Goal: Complete application form

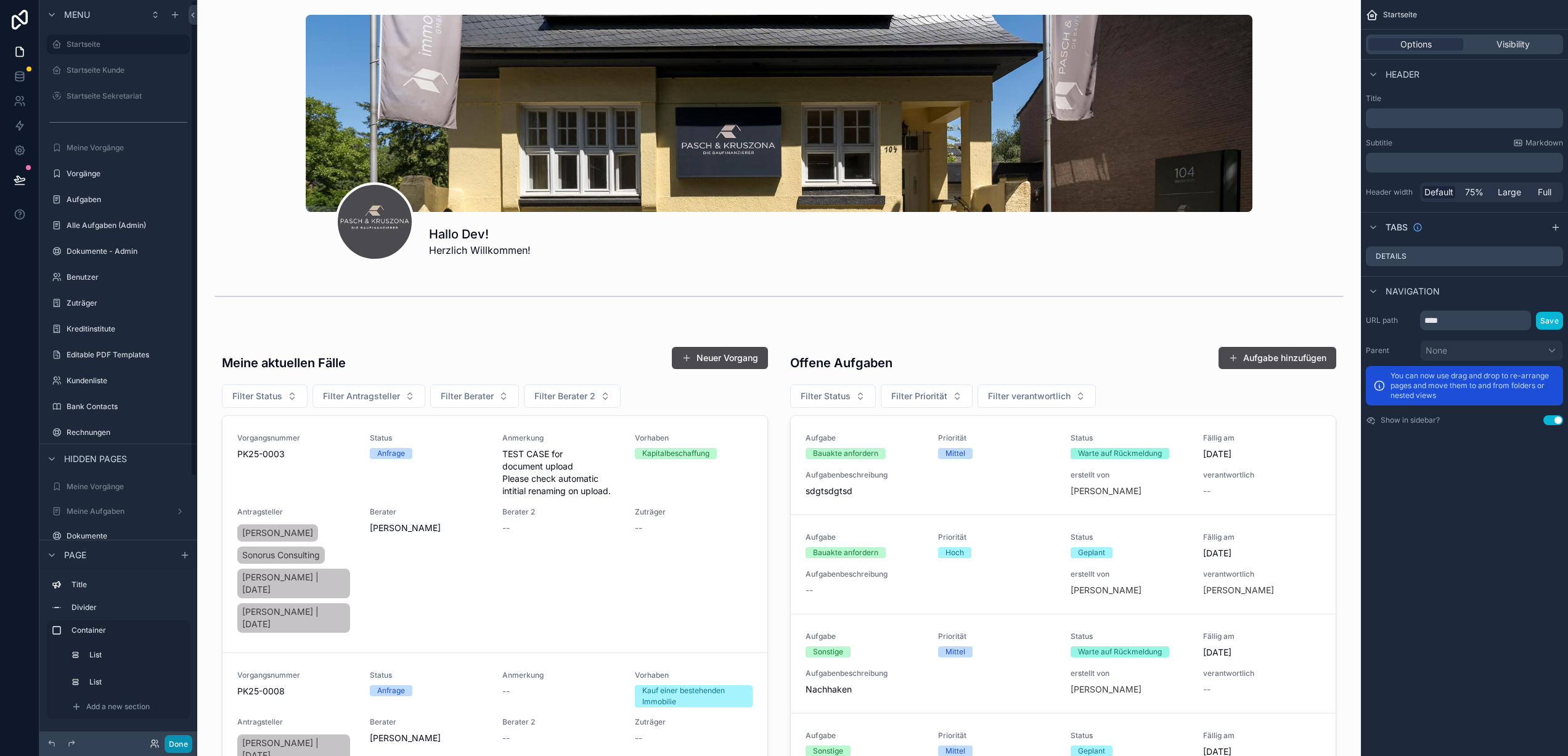
click at [177, 744] on button "Done" at bounding box center [178, 745] width 28 height 18
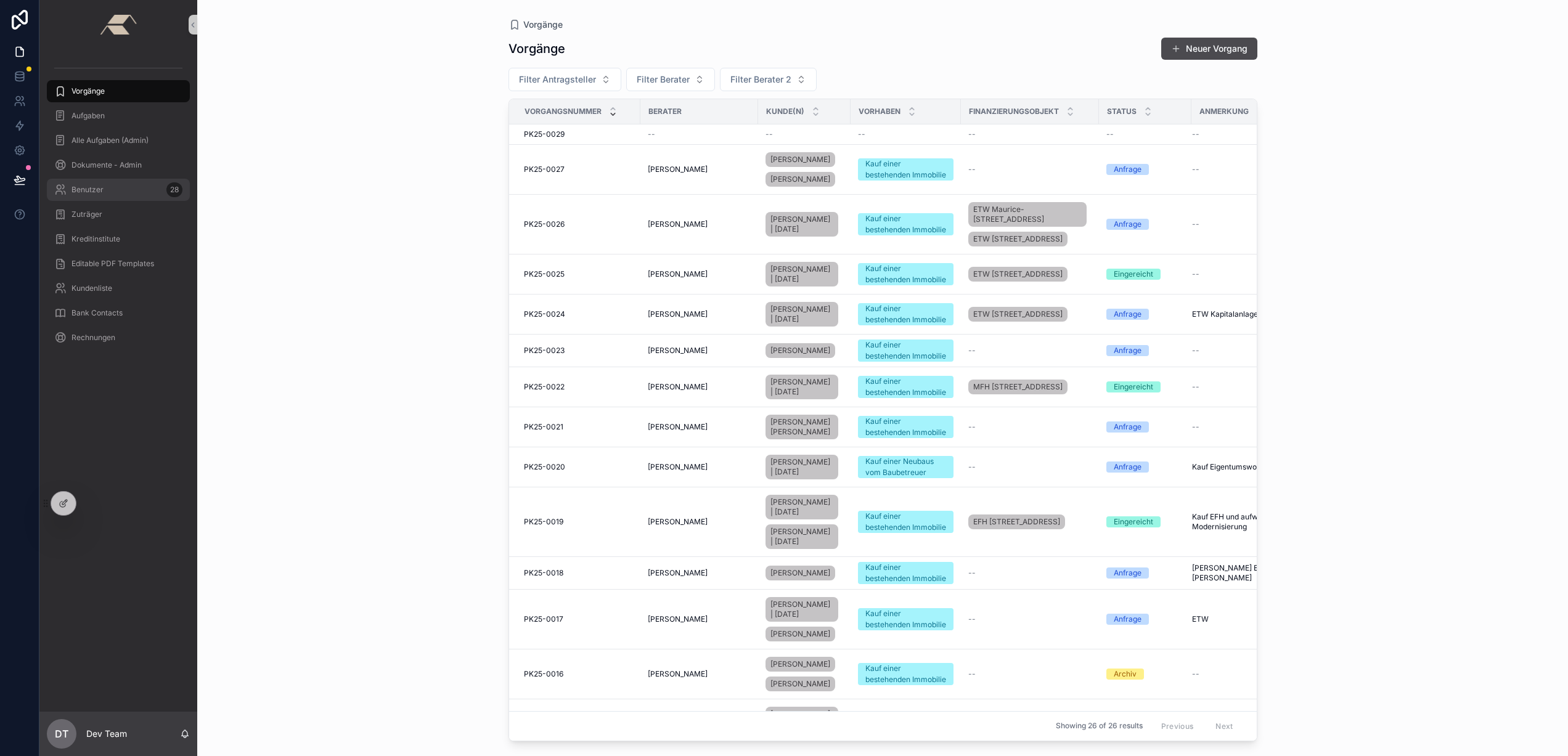
click at [112, 194] on div "Benutzer 28" at bounding box center [118, 190] width 128 height 20
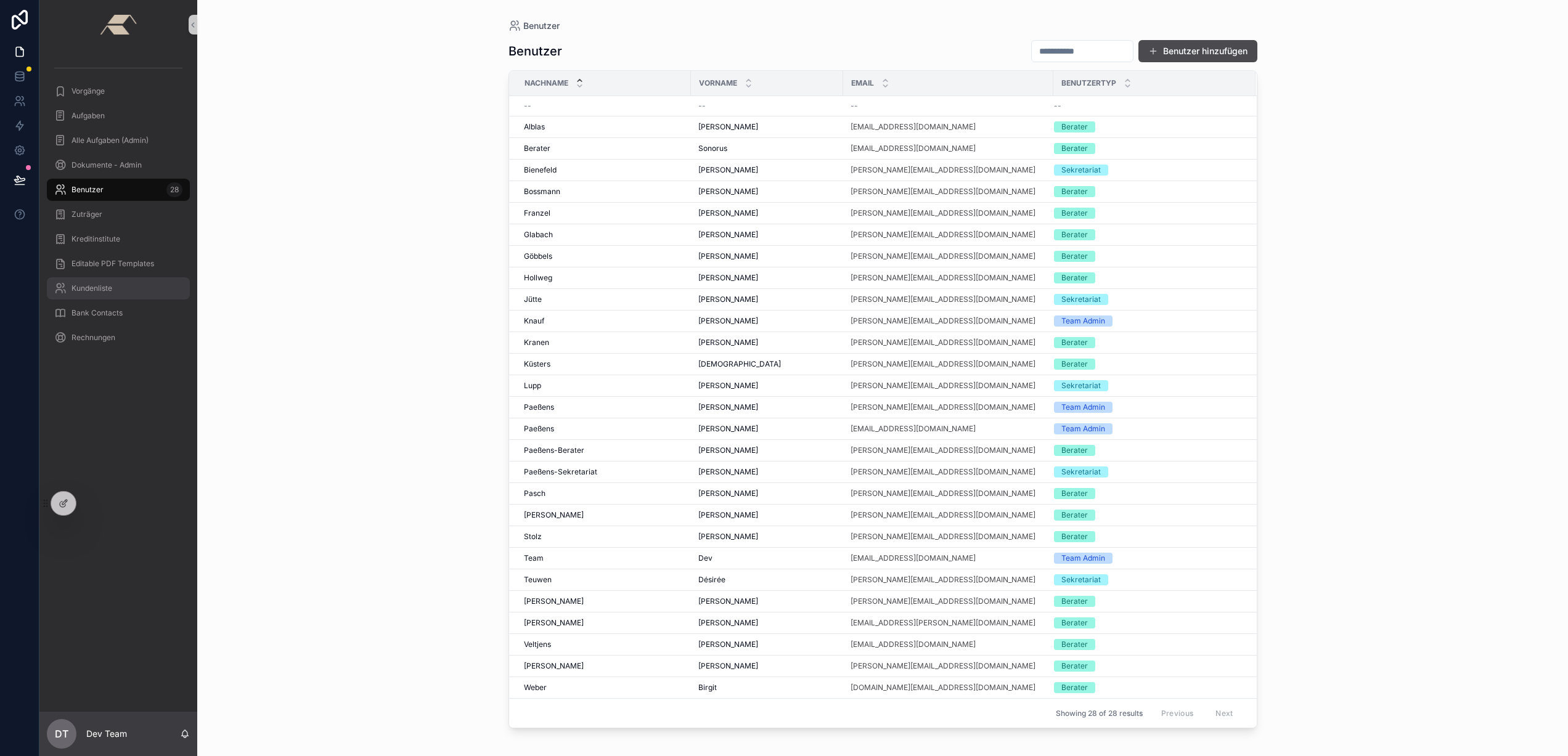
click at [130, 298] on link "Kundenliste" at bounding box center [118, 288] width 143 height 22
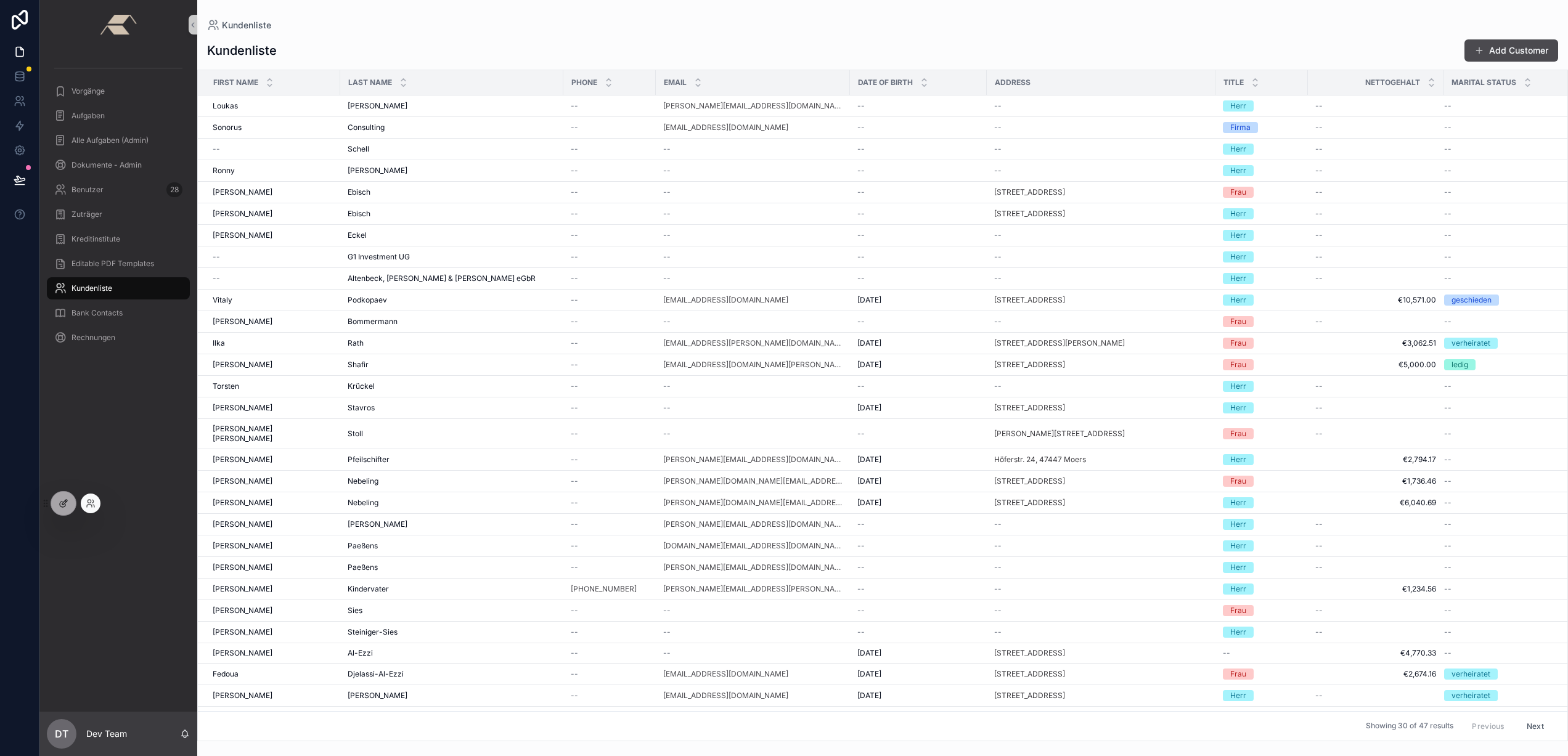
click at [66, 511] on div at bounding box center [63, 503] width 25 height 23
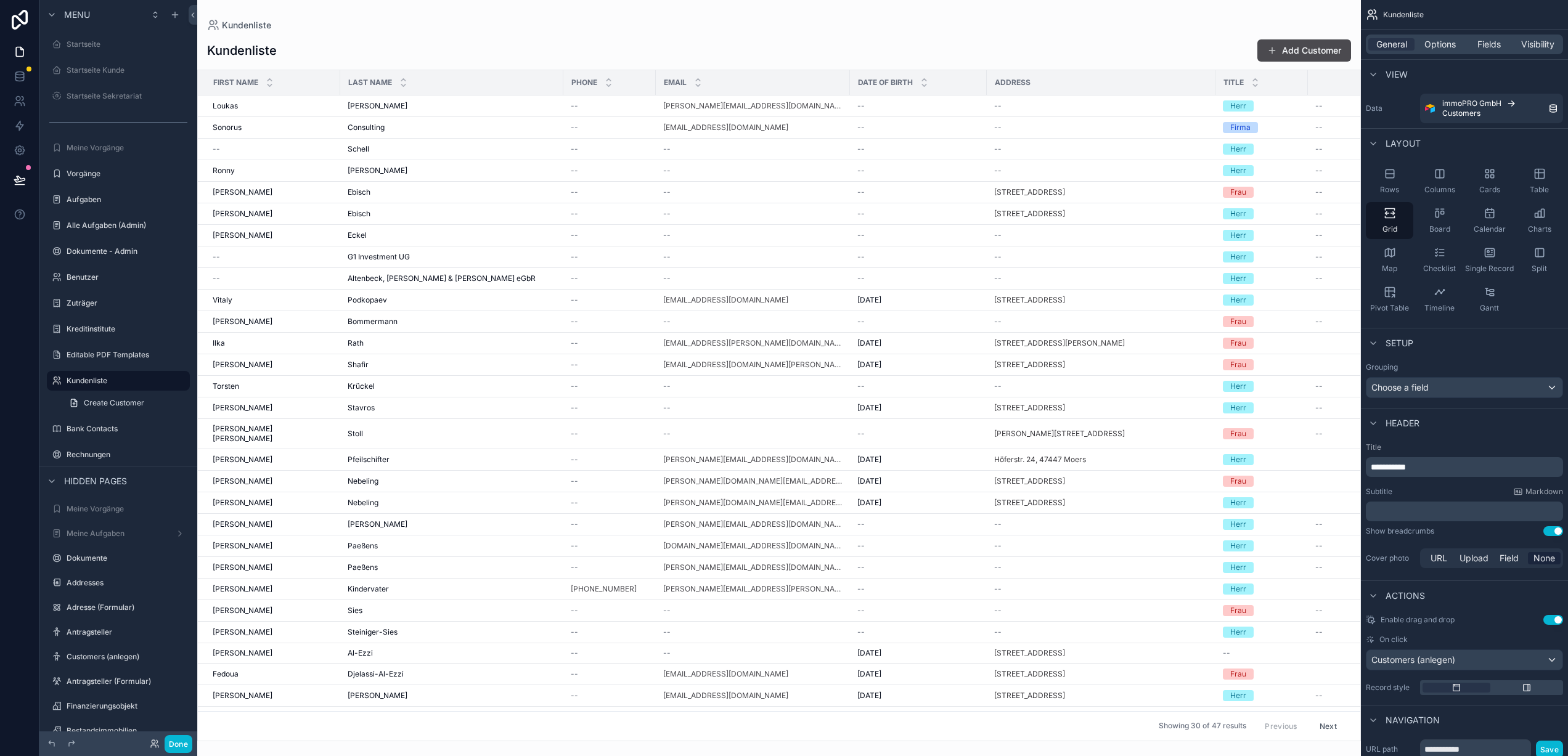
click at [1297, 52] on div "scrollable content" at bounding box center [779, 378] width 1164 height 756
click at [1309, 51] on button "Add Customer" at bounding box center [1304, 50] width 94 height 22
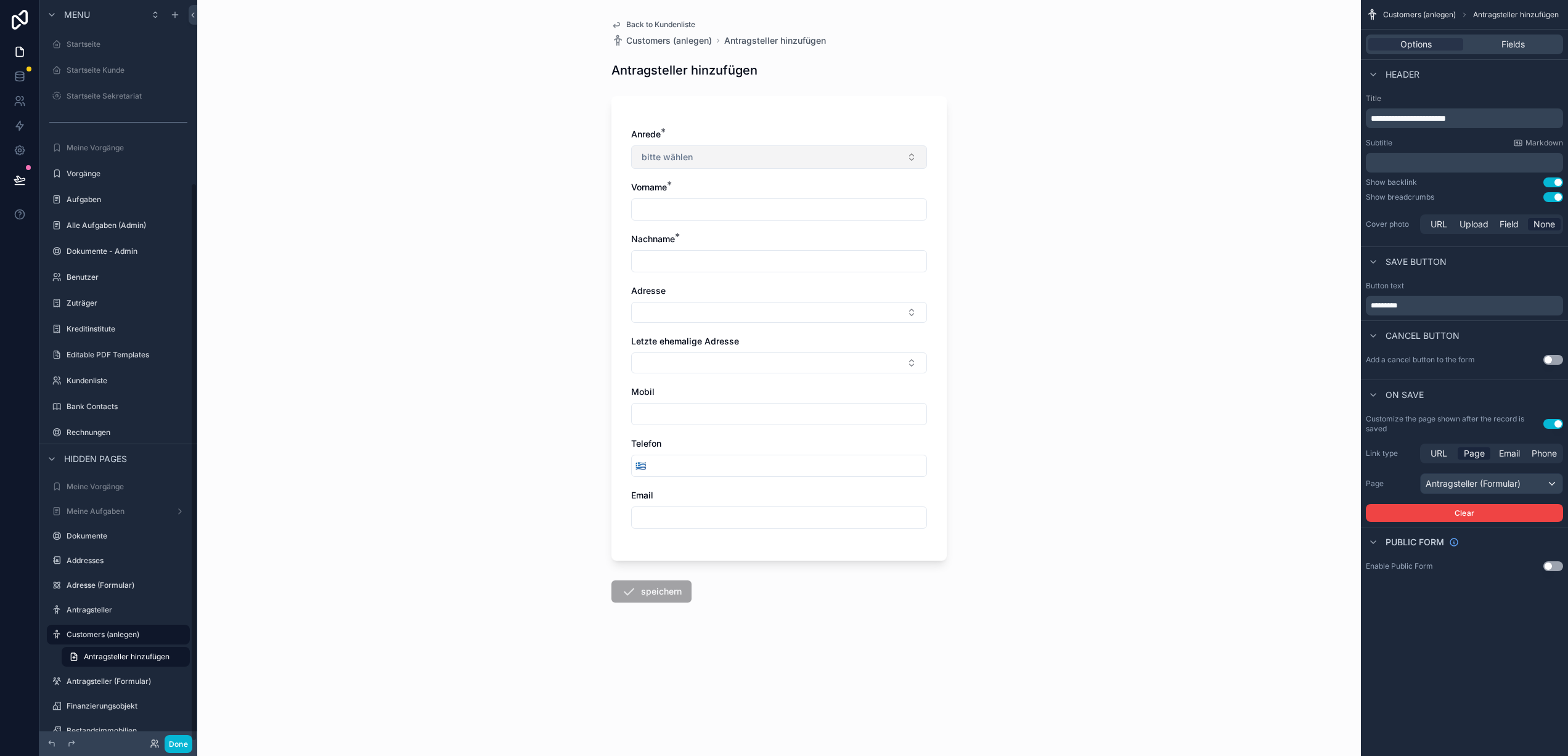
scroll to position [242, 0]
click at [718, 164] on button "bitte wählen" at bounding box center [779, 157] width 296 height 23
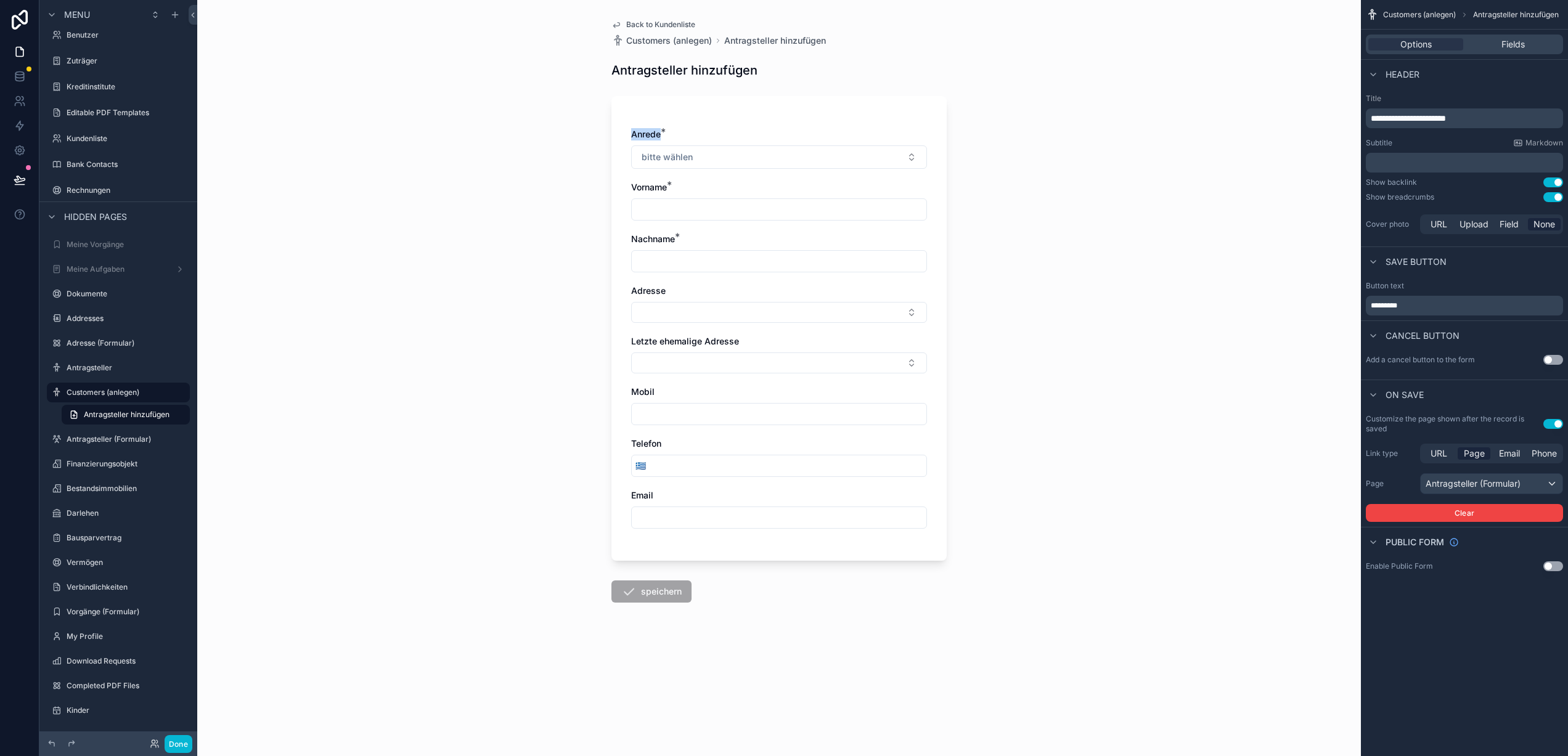
drag, startPoint x: 631, startPoint y: 134, endPoint x: 660, endPoint y: 136, distance: 29.1
click at [660, 136] on label "Anrede *" at bounding box center [645, 134] width 29 height 12
copy span "Anrede"
click at [638, 132] on span "Anrede" at bounding box center [645, 134] width 29 height 11
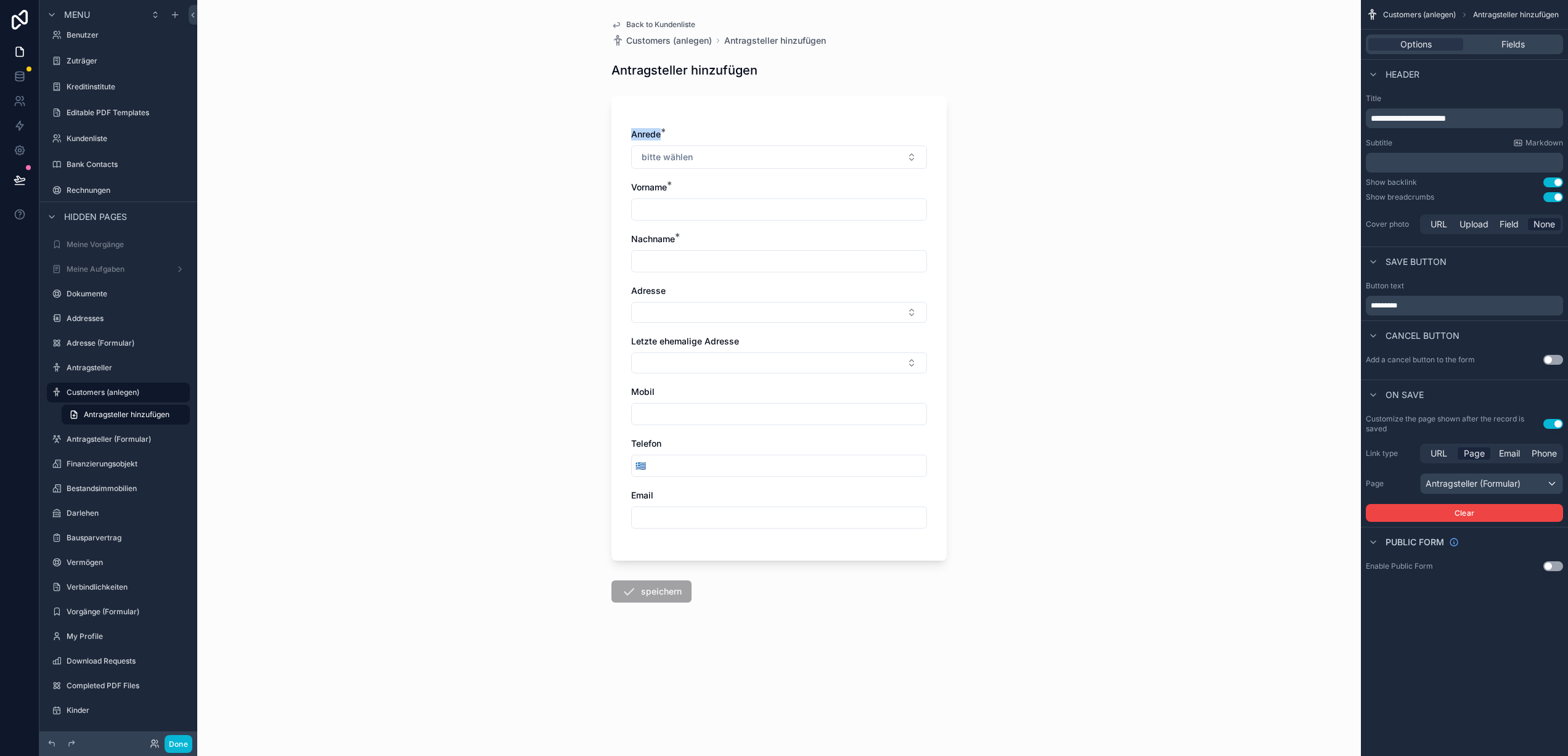
copy span "Anrede"
click at [749, 158] on button "bitte wählen" at bounding box center [779, 157] width 296 height 23
click at [695, 241] on div "Firma" at bounding box center [779, 243] width 290 height 19
click at [695, 526] on input "scrollable content" at bounding box center [779, 518] width 294 height 17
click at [171, 747] on button "Done" at bounding box center [178, 745] width 28 height 18
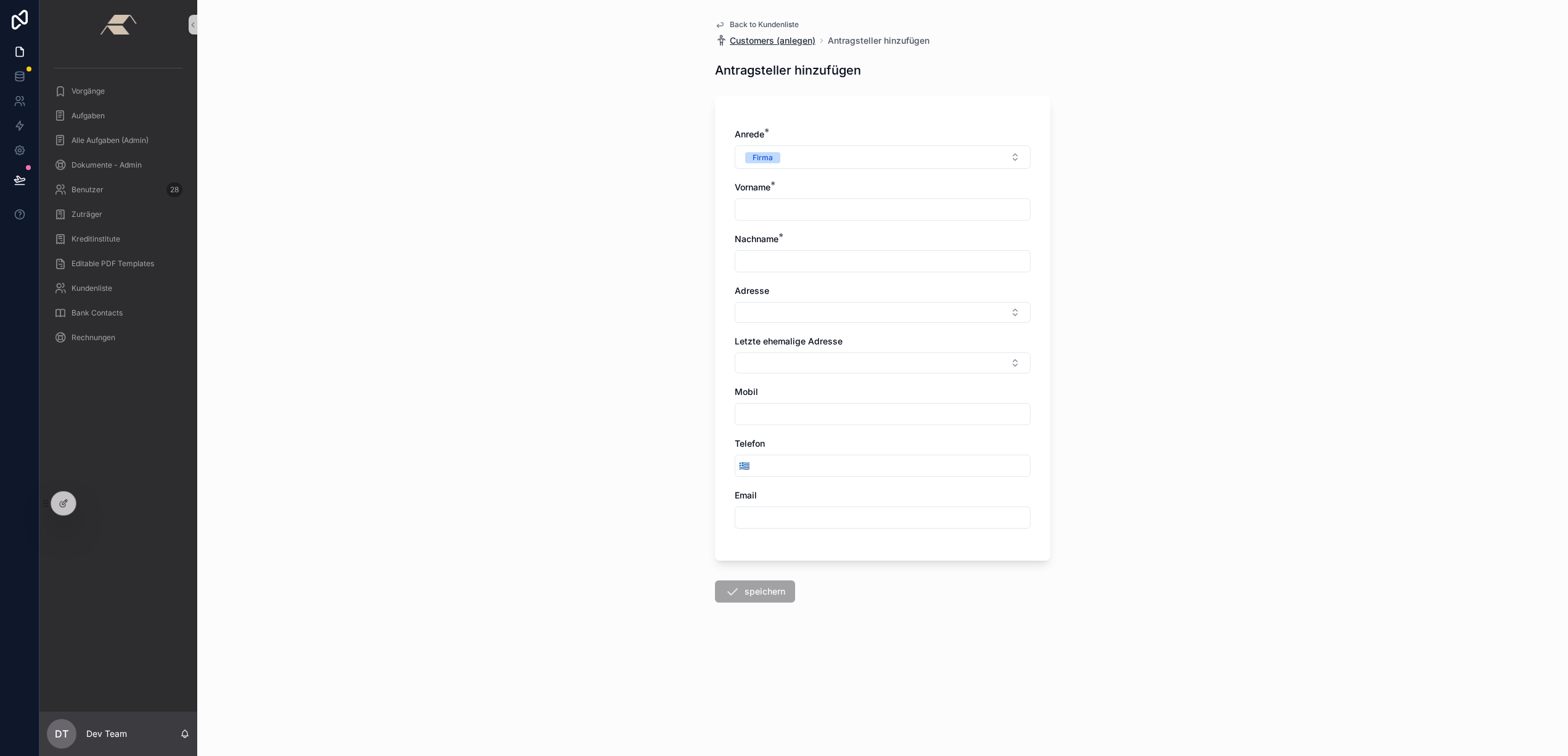
click at [764, 42] on span "Customers (anlegen)" at bounding box center [773, 41] width 86 height 12
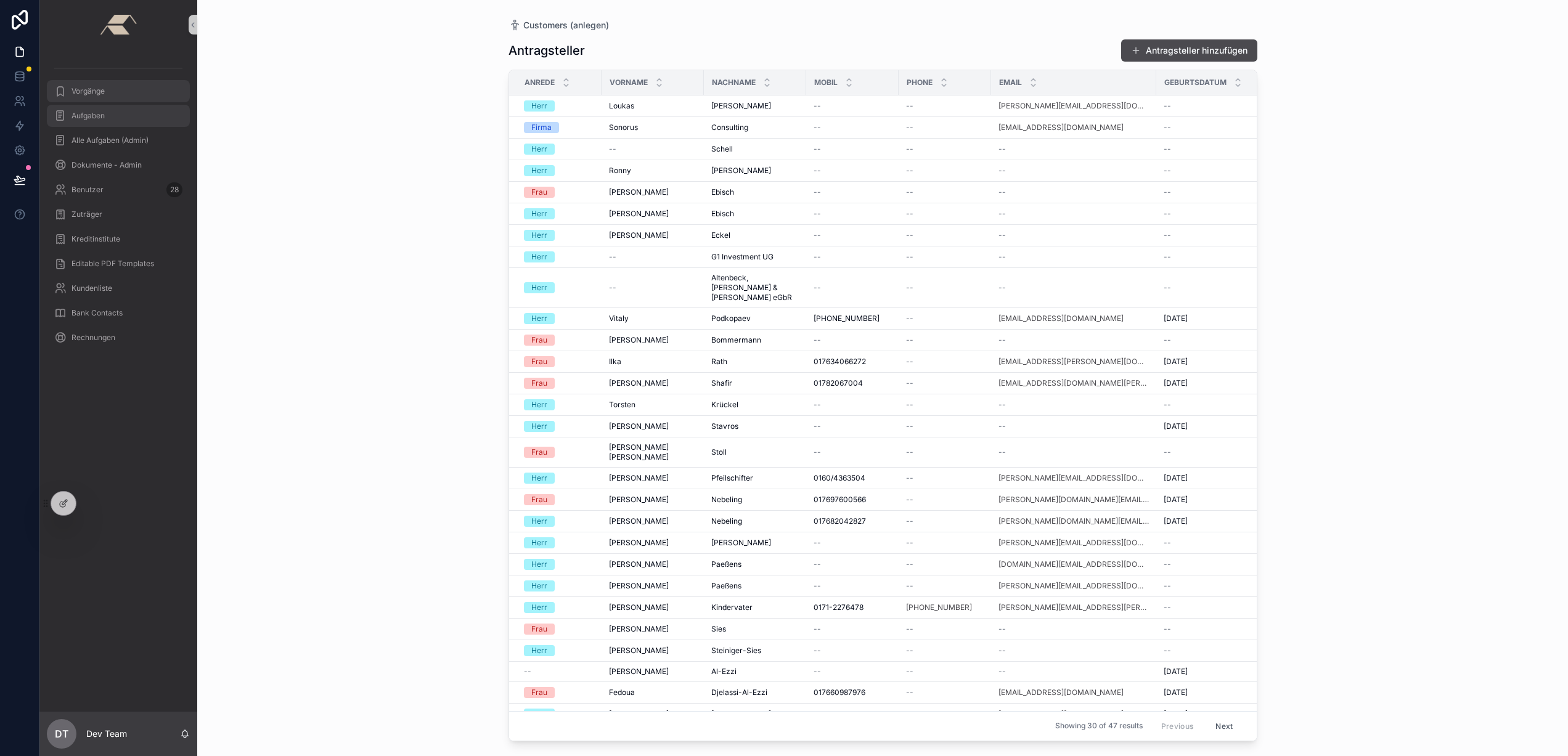
click at [112, 93] on div "Vorgänge" at bounding box center [118, 91] width 128 height 20
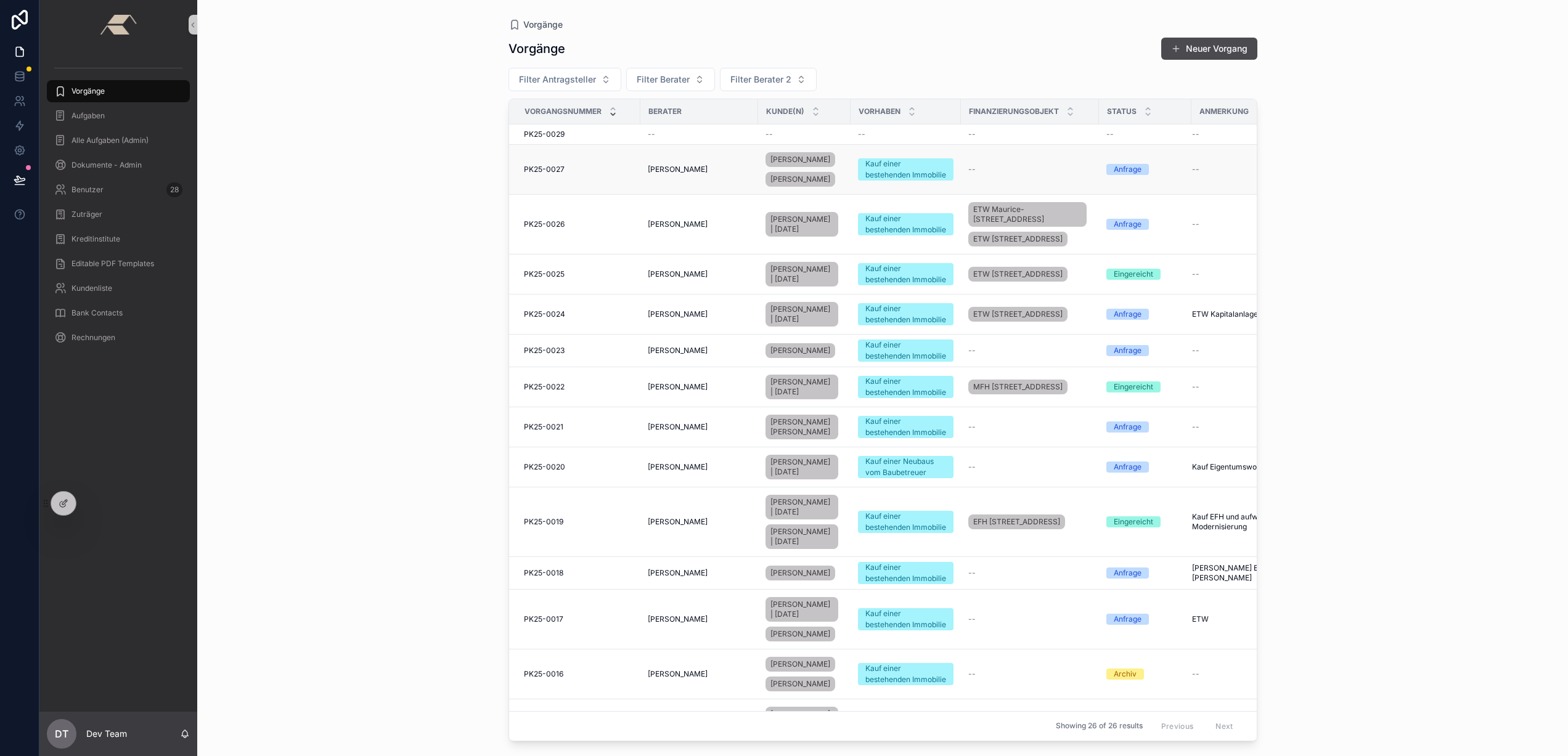
click at [739, 174] on div "Judith Hollweg" at bounding box center [699, 169] width 103 height 10
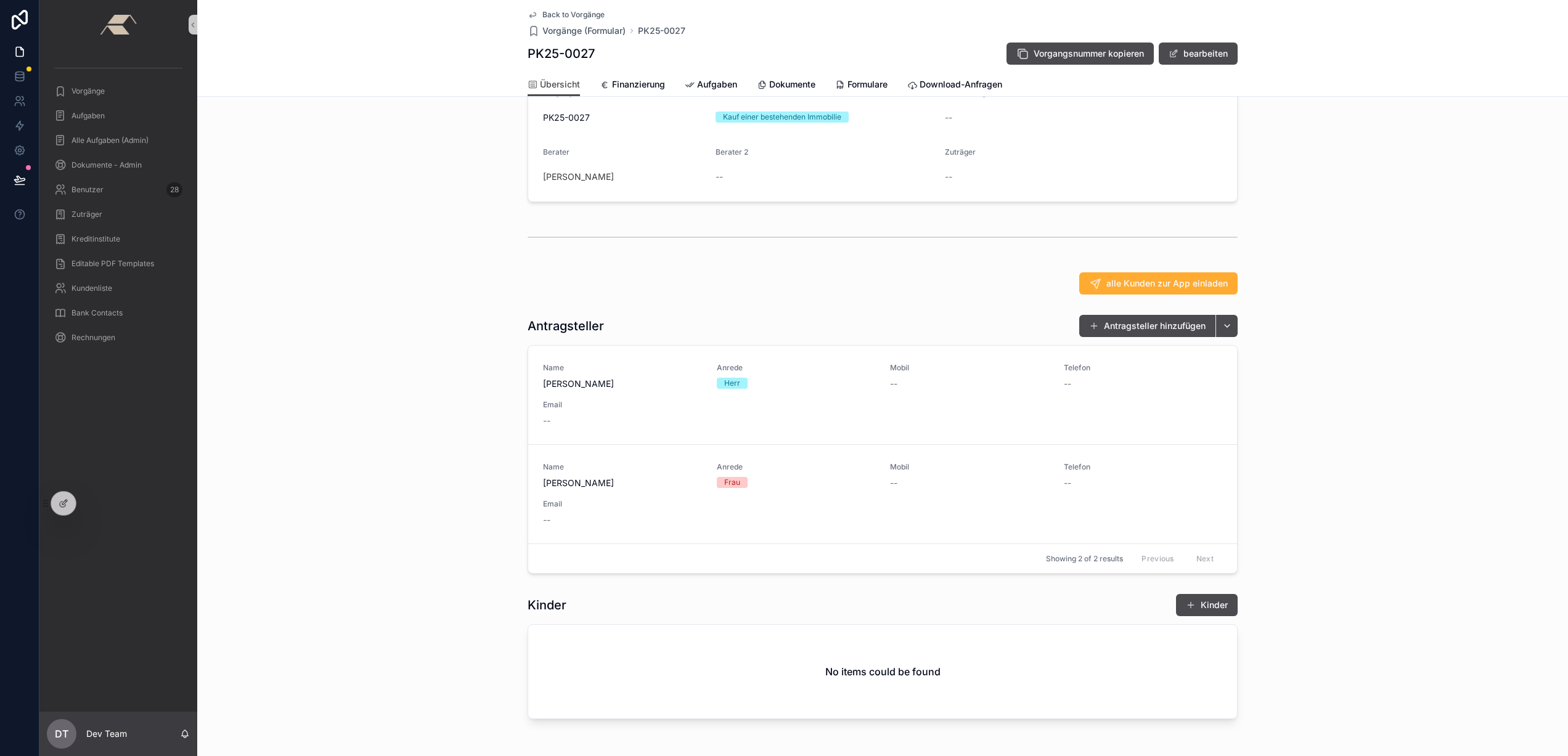
scroll to position [126, 0]
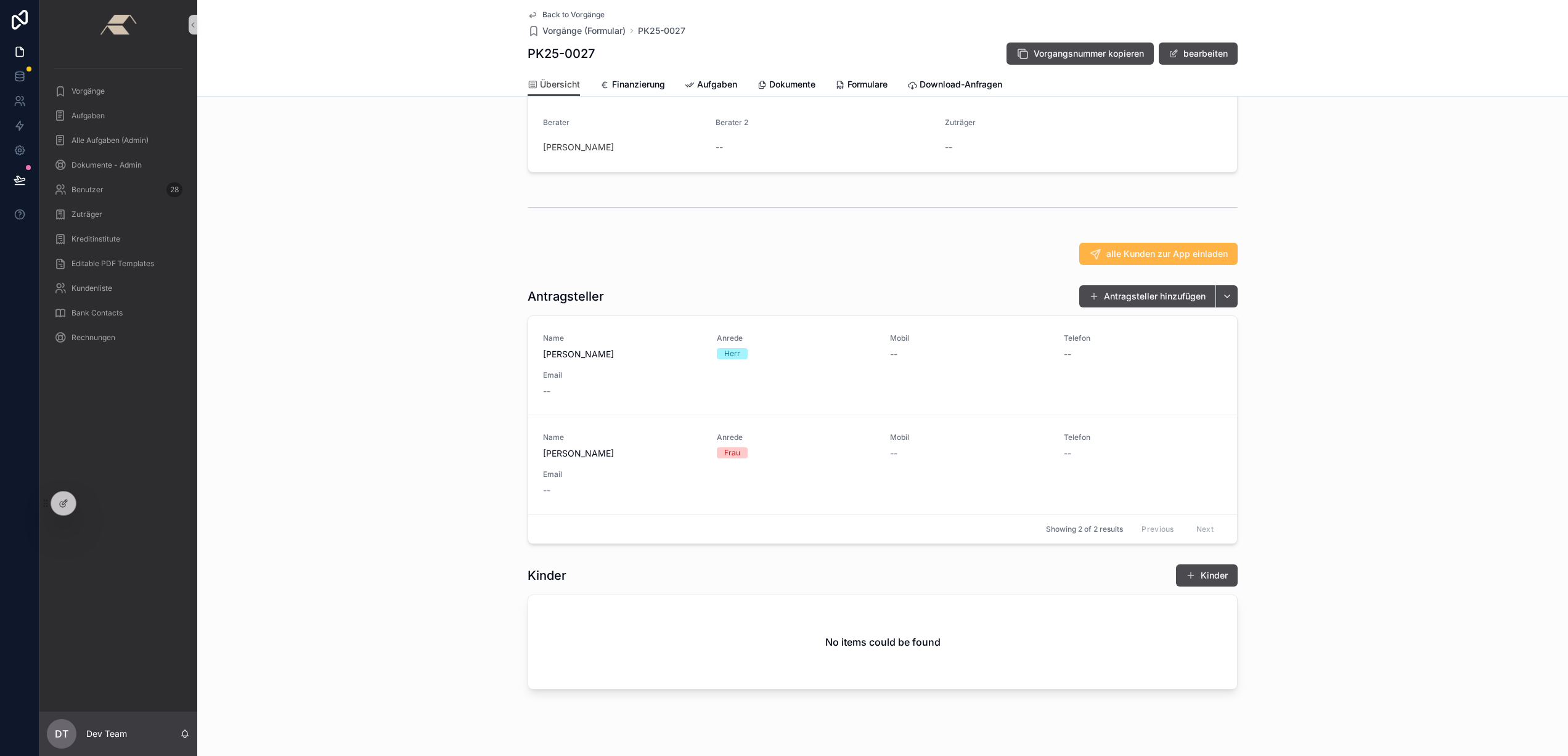
click at [1109, 260] on span "alle Kunden zur App einladen" at bounding box center [1167, 254] width 121 height 12
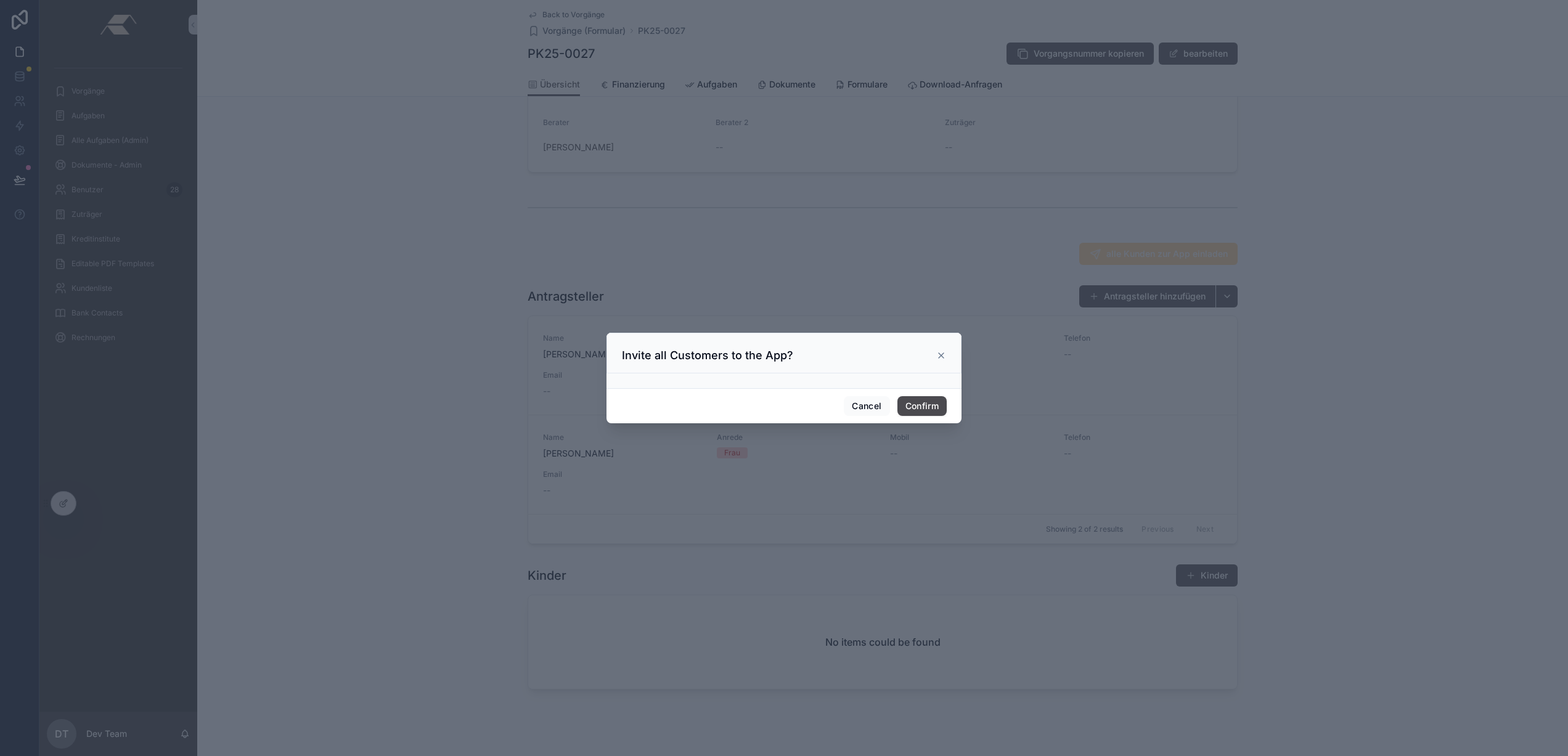
click at [942, 356] on icon at bounding box center [941, 355] width 5 height 5
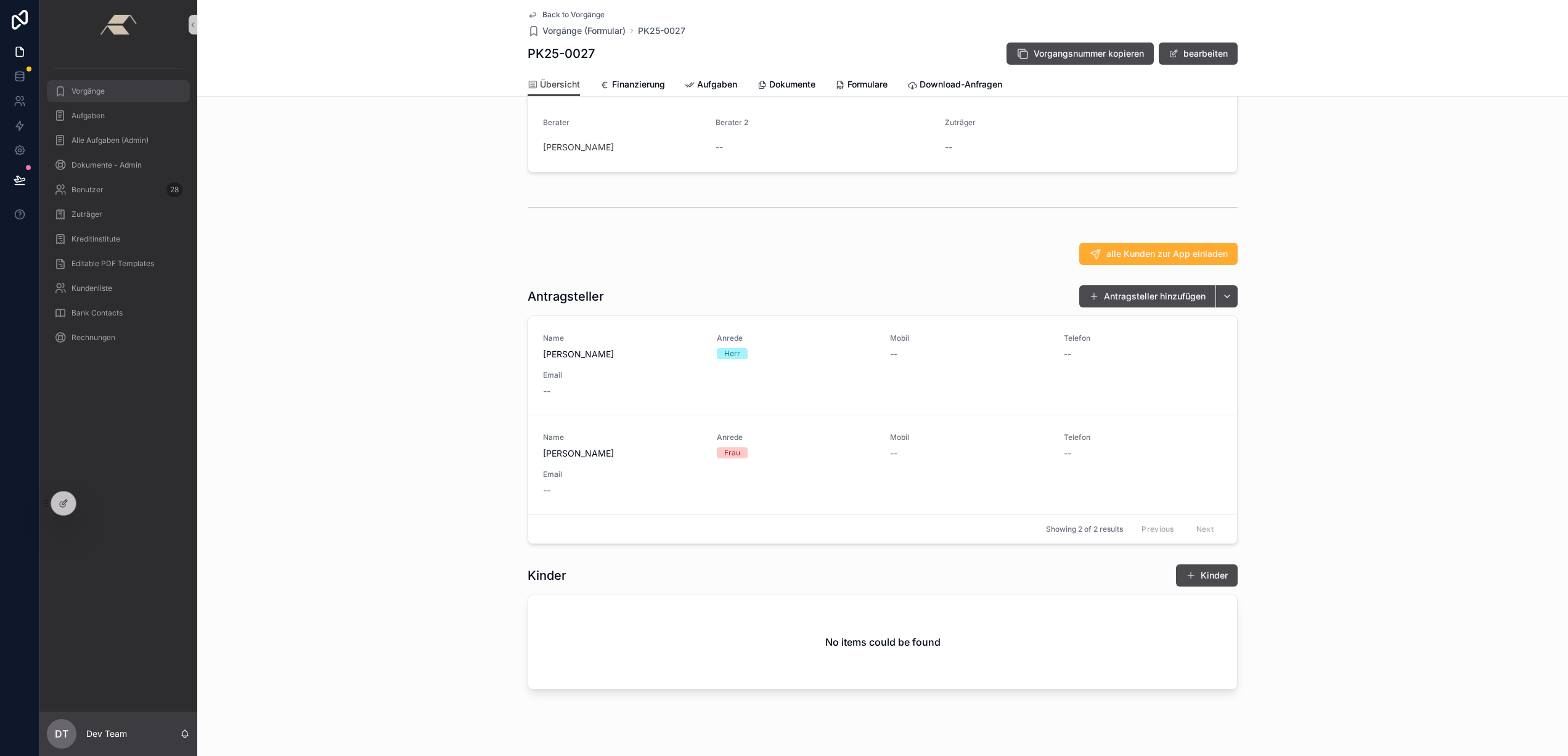
click at [91, 88] on span "Vorgänge" at bounding box center [88, 91] width 33 height 10
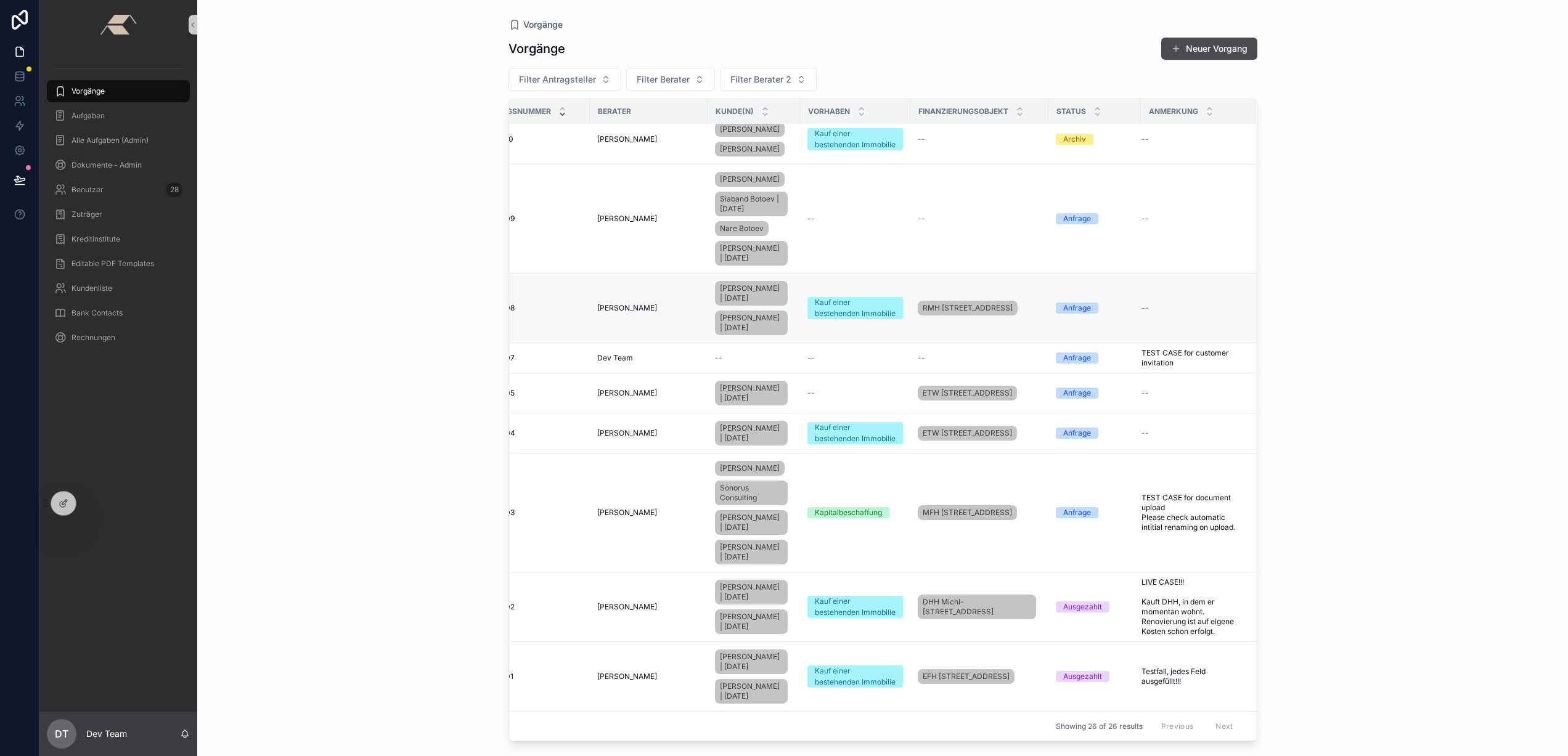
scroll to position [992, 60]
click at [680, 508] on div "Thomas Paeßens" at bounding box center [649, 512] width 103 height 10
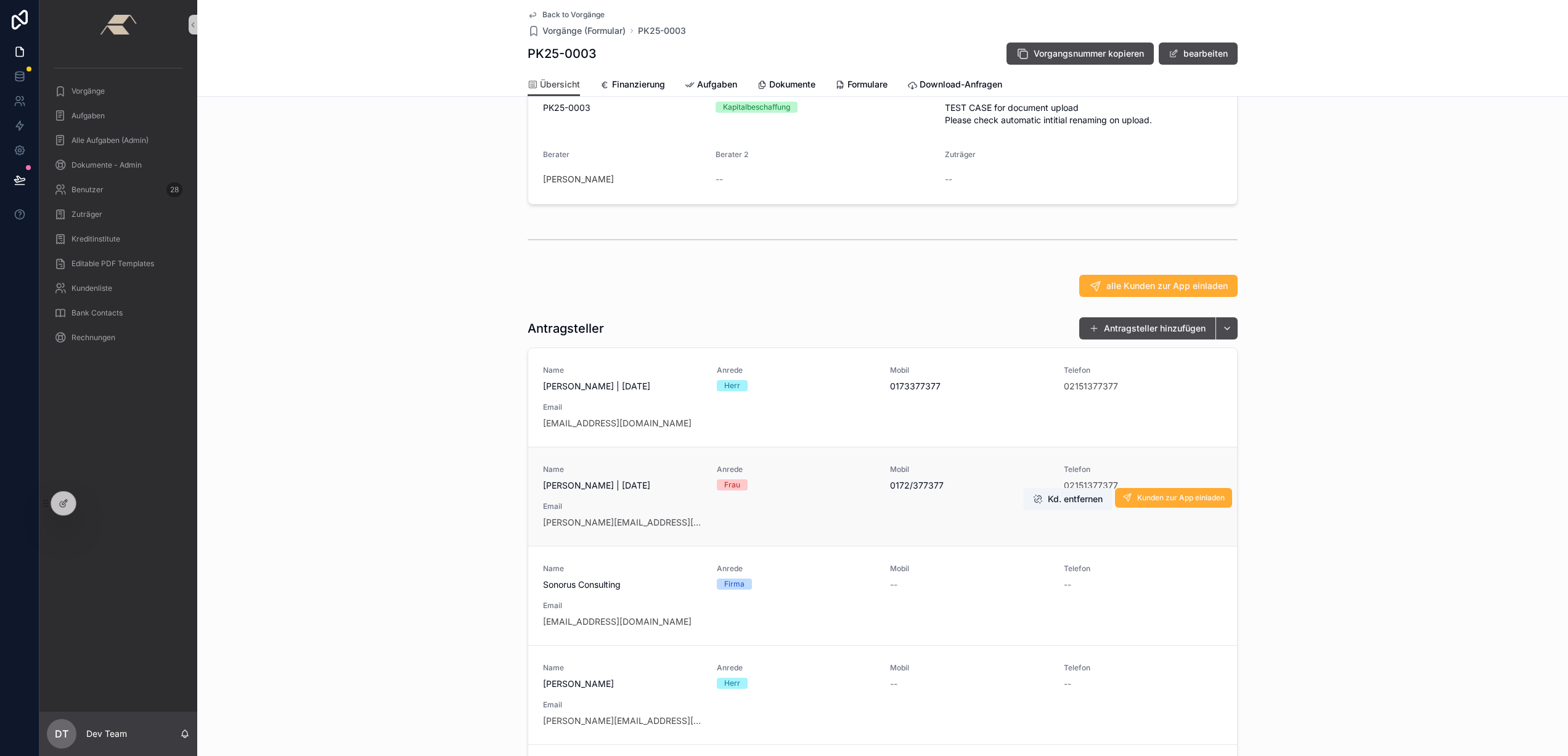
scroll to position [161, 0]
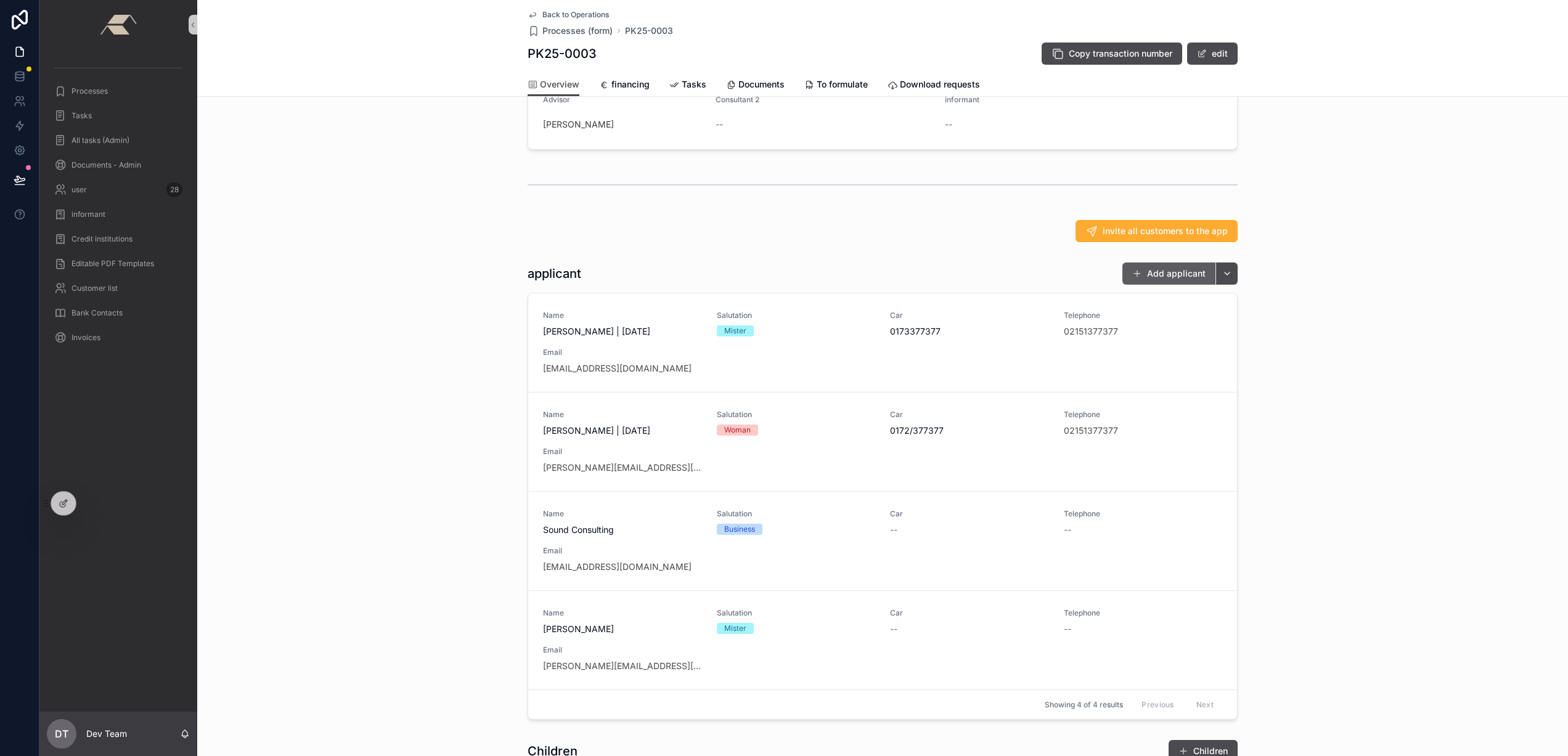
click at [1156, 278] on font "Add applicant" at bounding box center [1176, 273] width 59 height 11
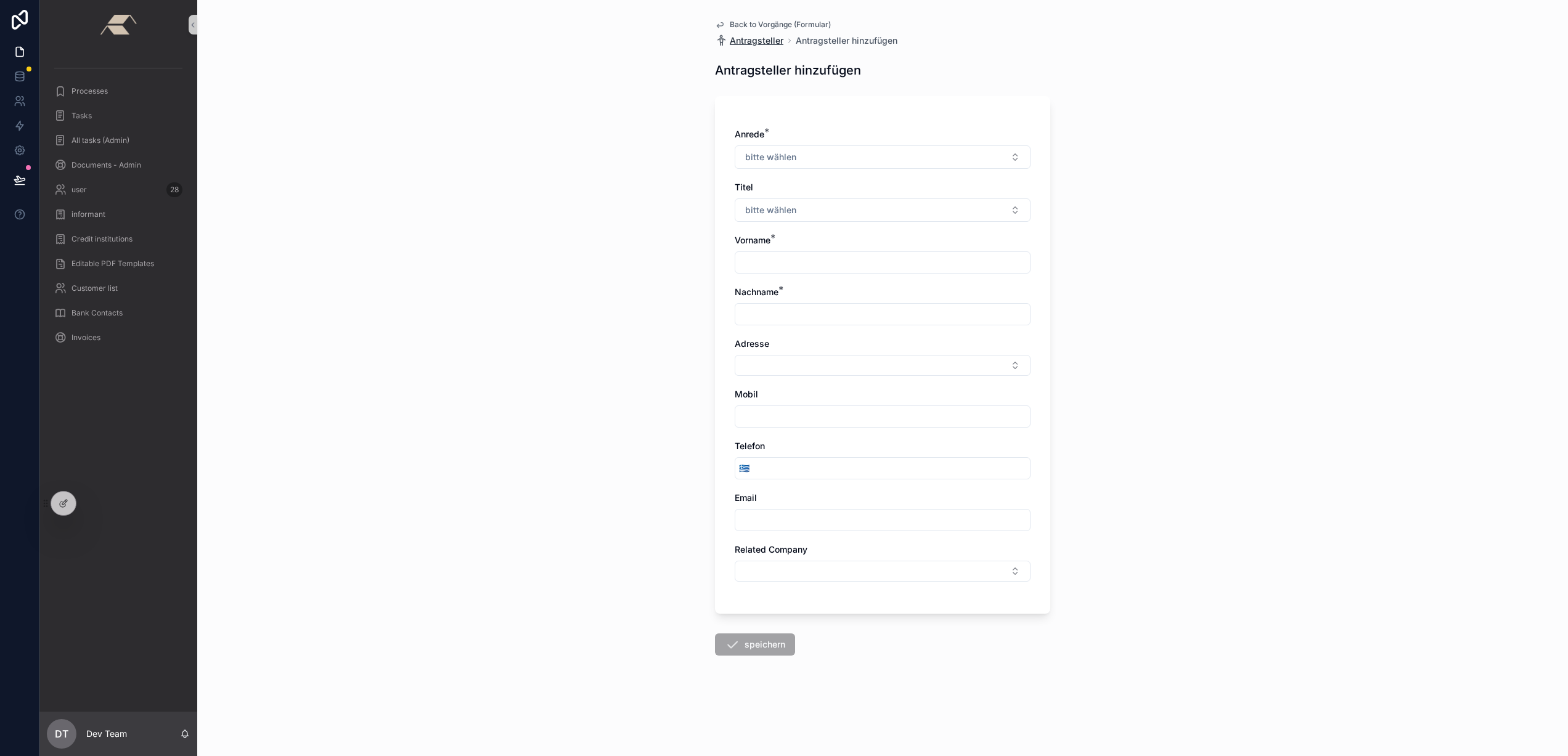
click at [751, 45] on span "Antragsteller" at bounding box center [756, 41] width 54 height 12
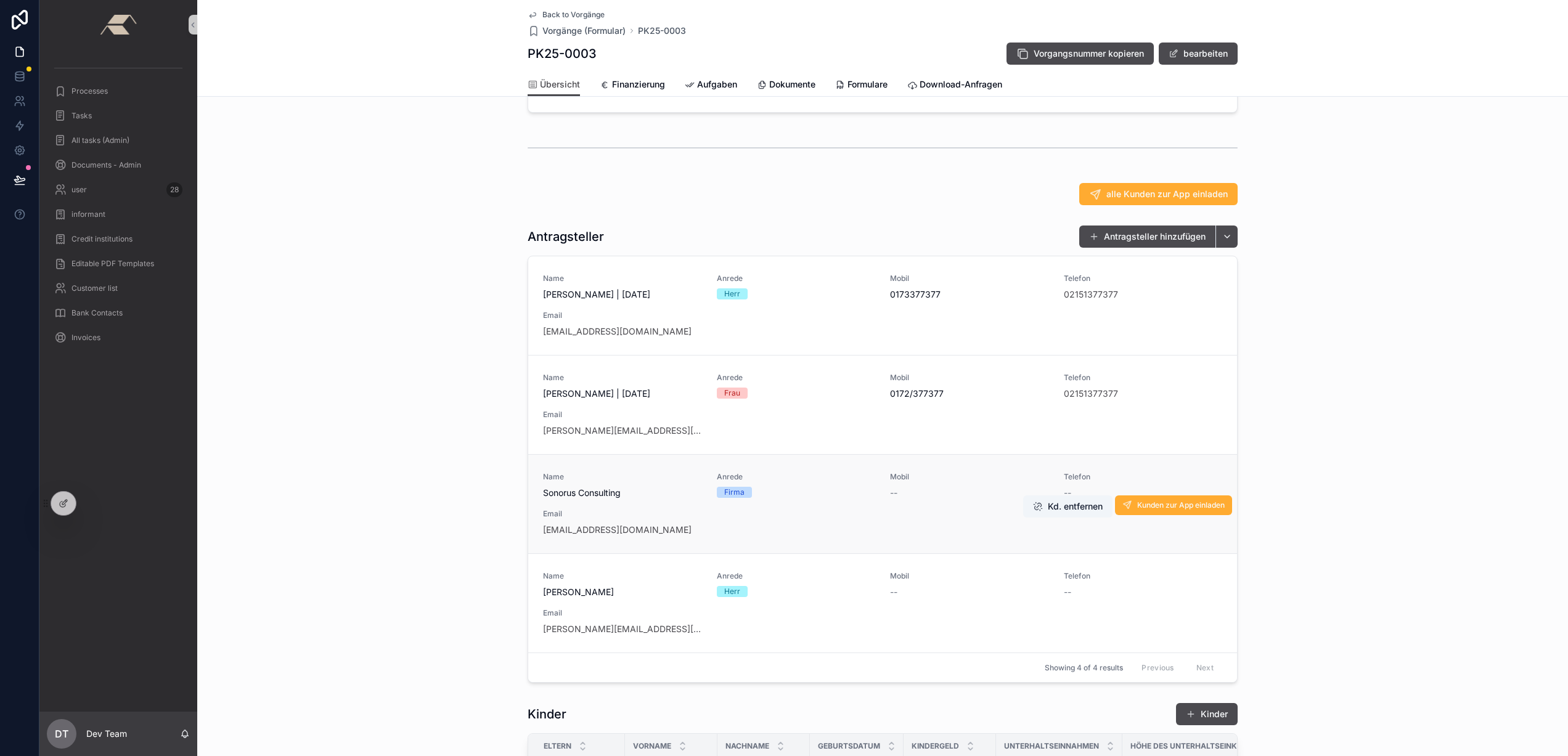
scroll to position [228, 0]
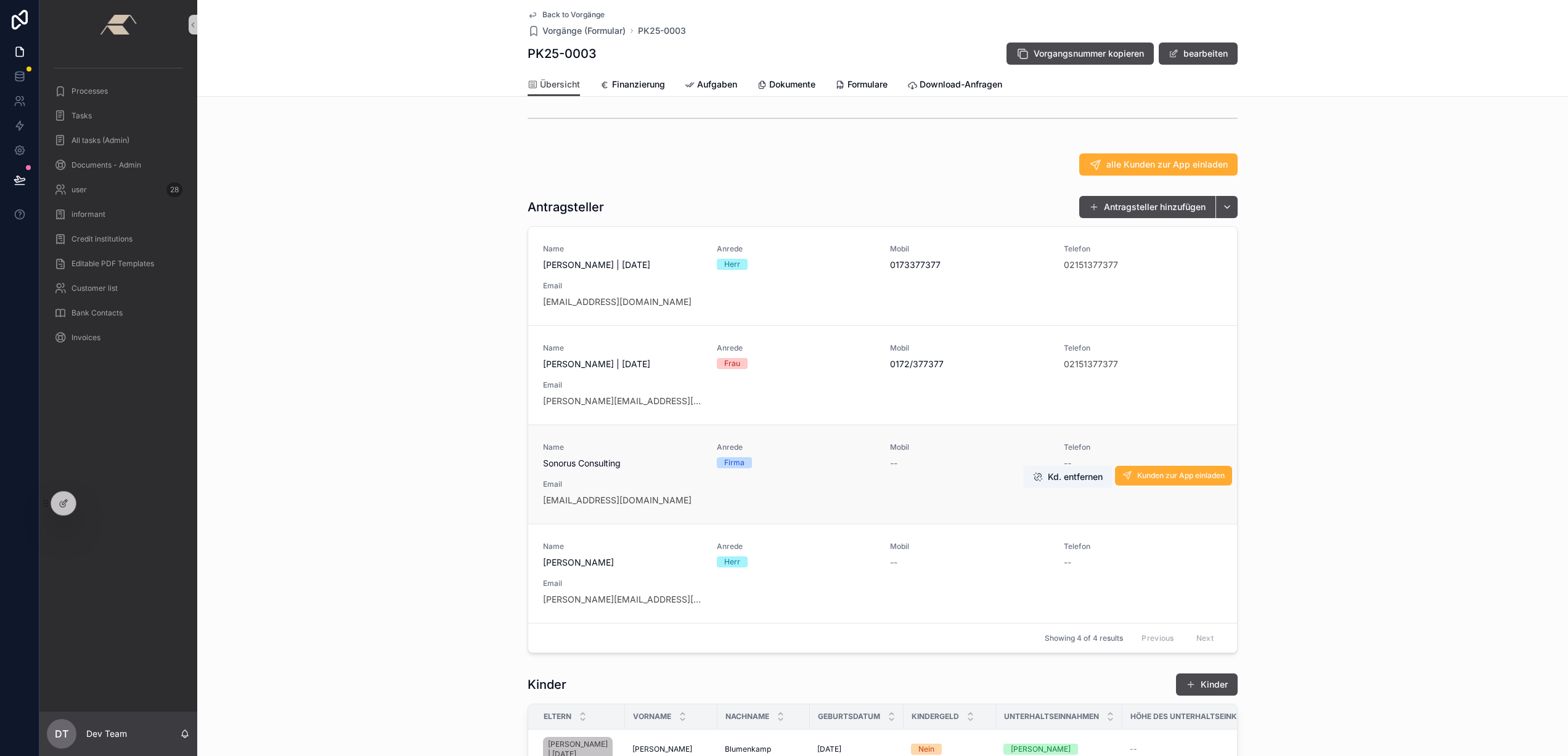
click at [801, 485] on div "Name Sonorus Consulting Anrede Firma Mobil -- Telefon -- Email devtemafirma@son…" at bounding box center [883, 475] width 679 height 64
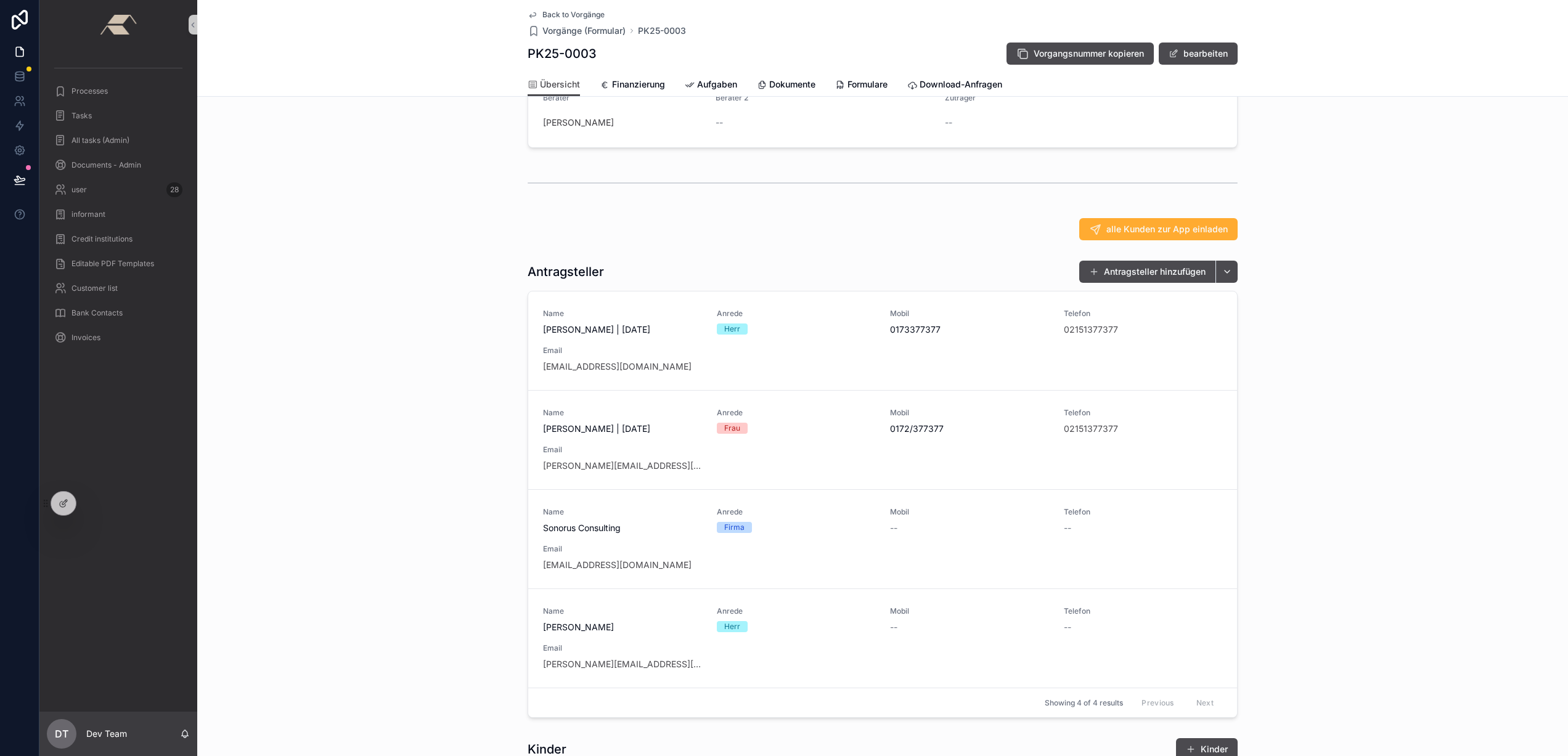
scroll to position [206, 0]
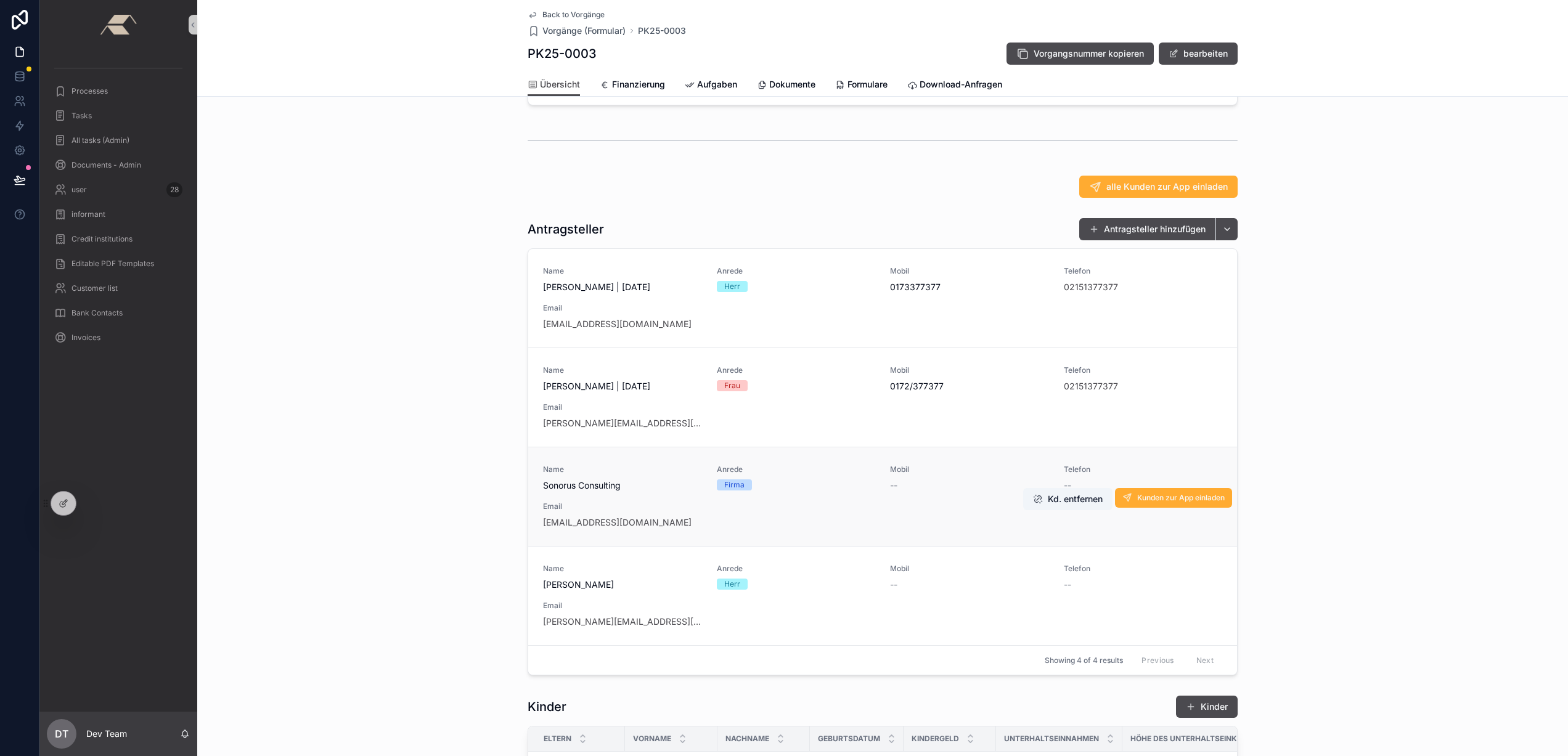
click at [845, 524] on div "Name Sonorus Consulting Anrede Firma Mobil -- Telefon -- Email devtemafirma@son…" at bounding box center [883, 496] width 679 height 64
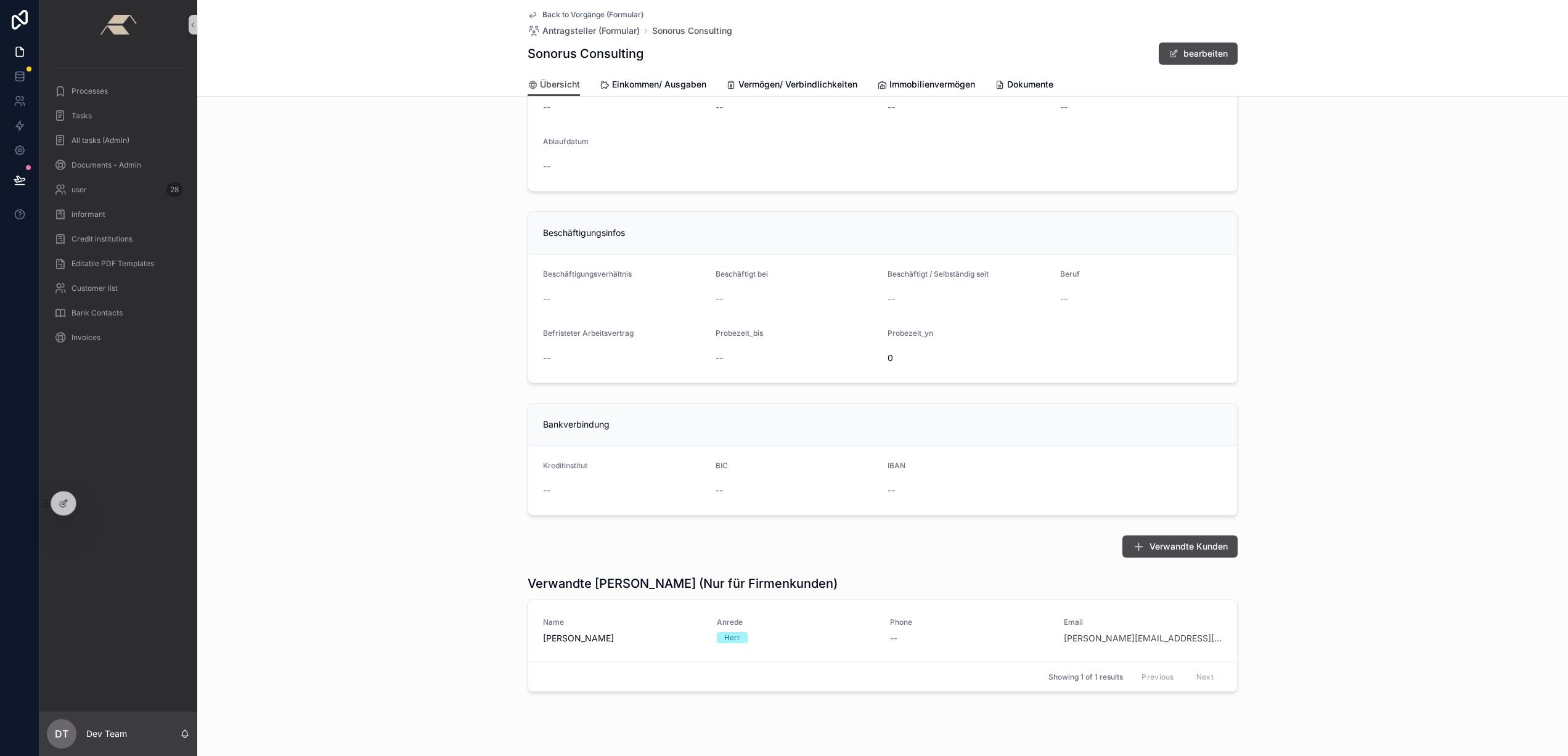
scroll to position [642, 0]
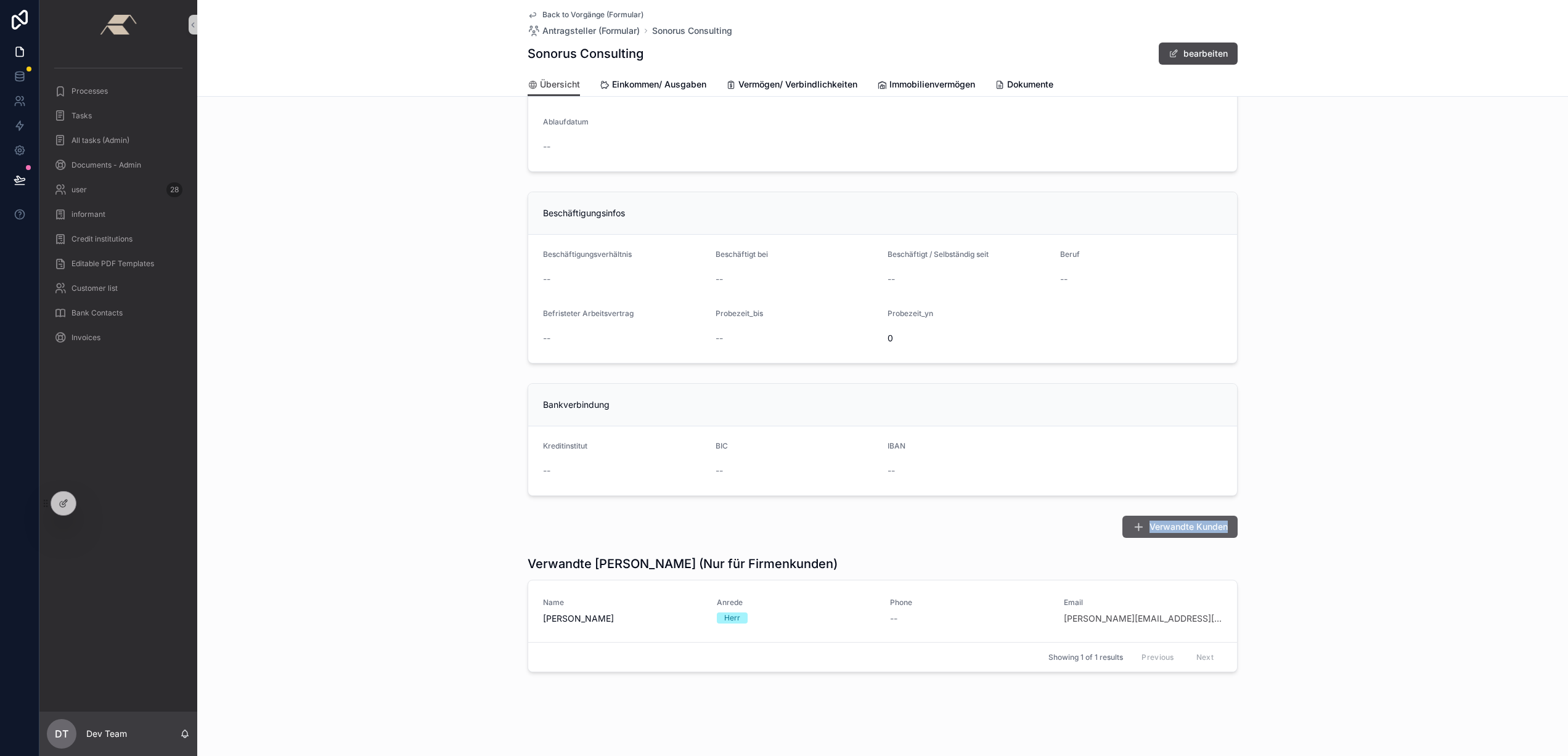
drag, startPoint x: 1101, startPoint y: 522, endPoint x: 1224, endPoint y: 530, distance: 123.3
click at [1224, 530] on div "Verwandte Kunden" at bounding box center [882, 527] width 710 height 22
copy button "Verwandte Kunden"
click at [1074, 537] on div "Verwandte Kunden" at bounding box center [882, 527] width 710 height 22
click at [1167, 533] on button "Verwandte Kunden" at bounding box center [1180, 527] width 115 height 22
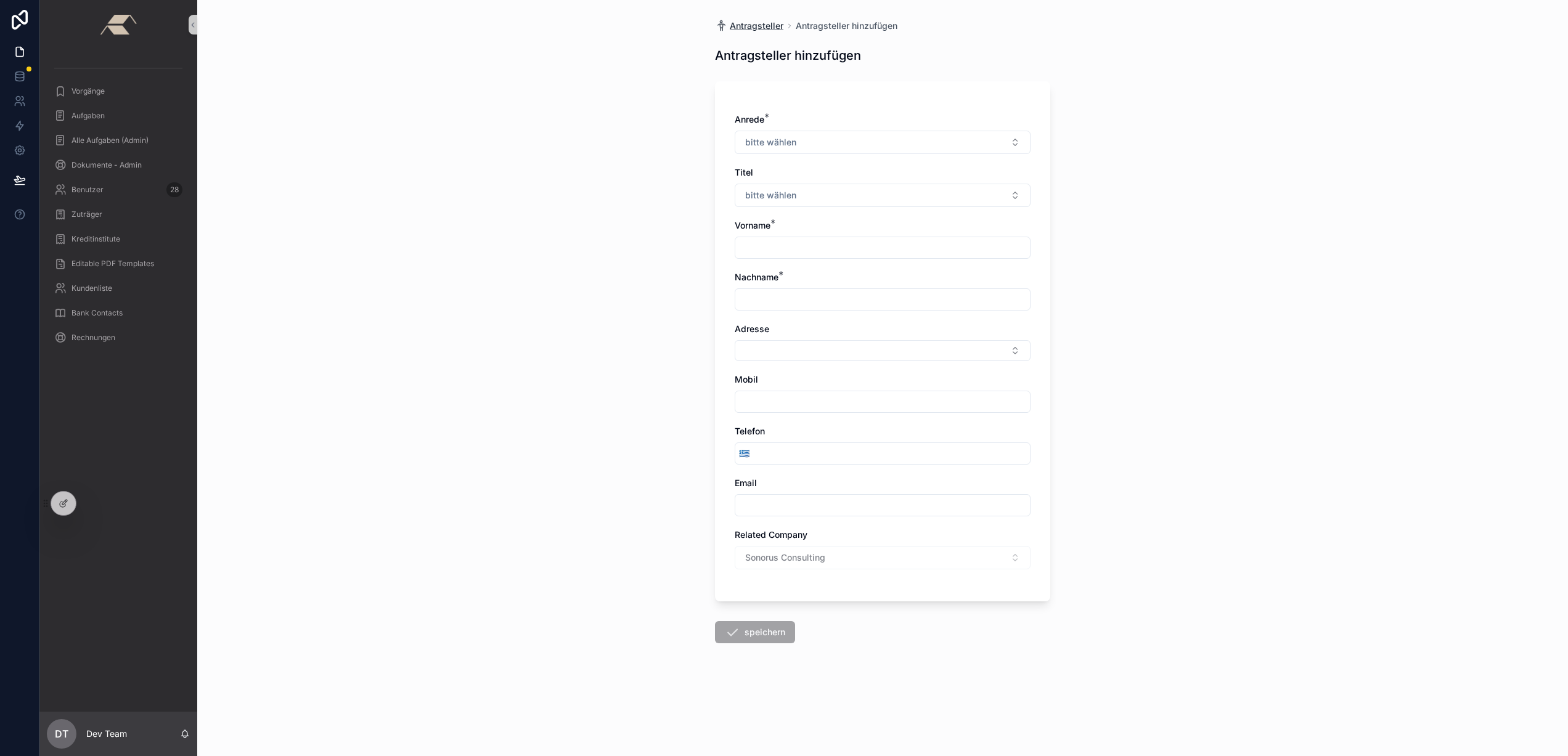
click at [749, 26] on span "Antragsteller" at bounding box center [756, 26] width 54 height 12
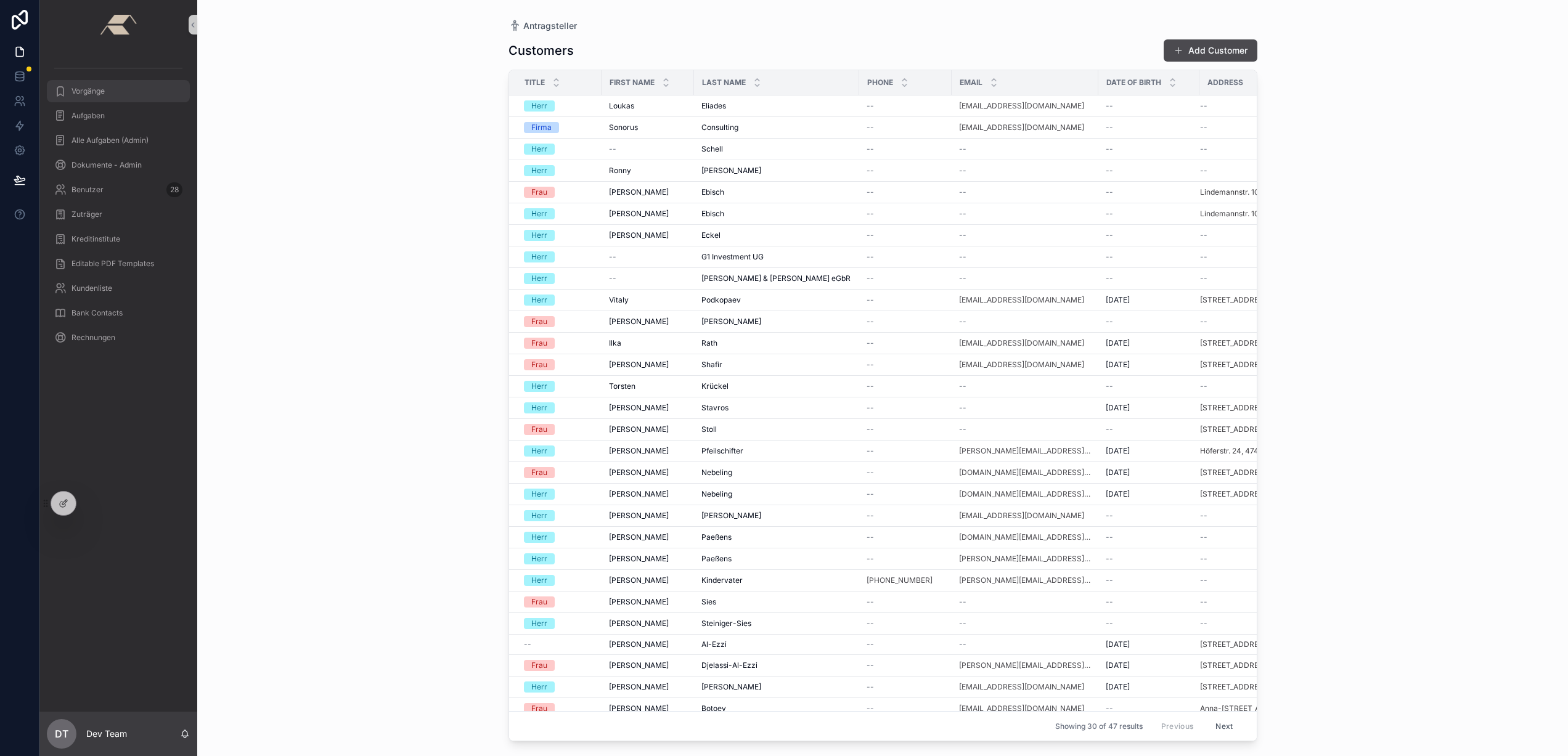
click at [116, 94] on div "Vorgänge" at bounding box center [118, 91] width 128 height 20
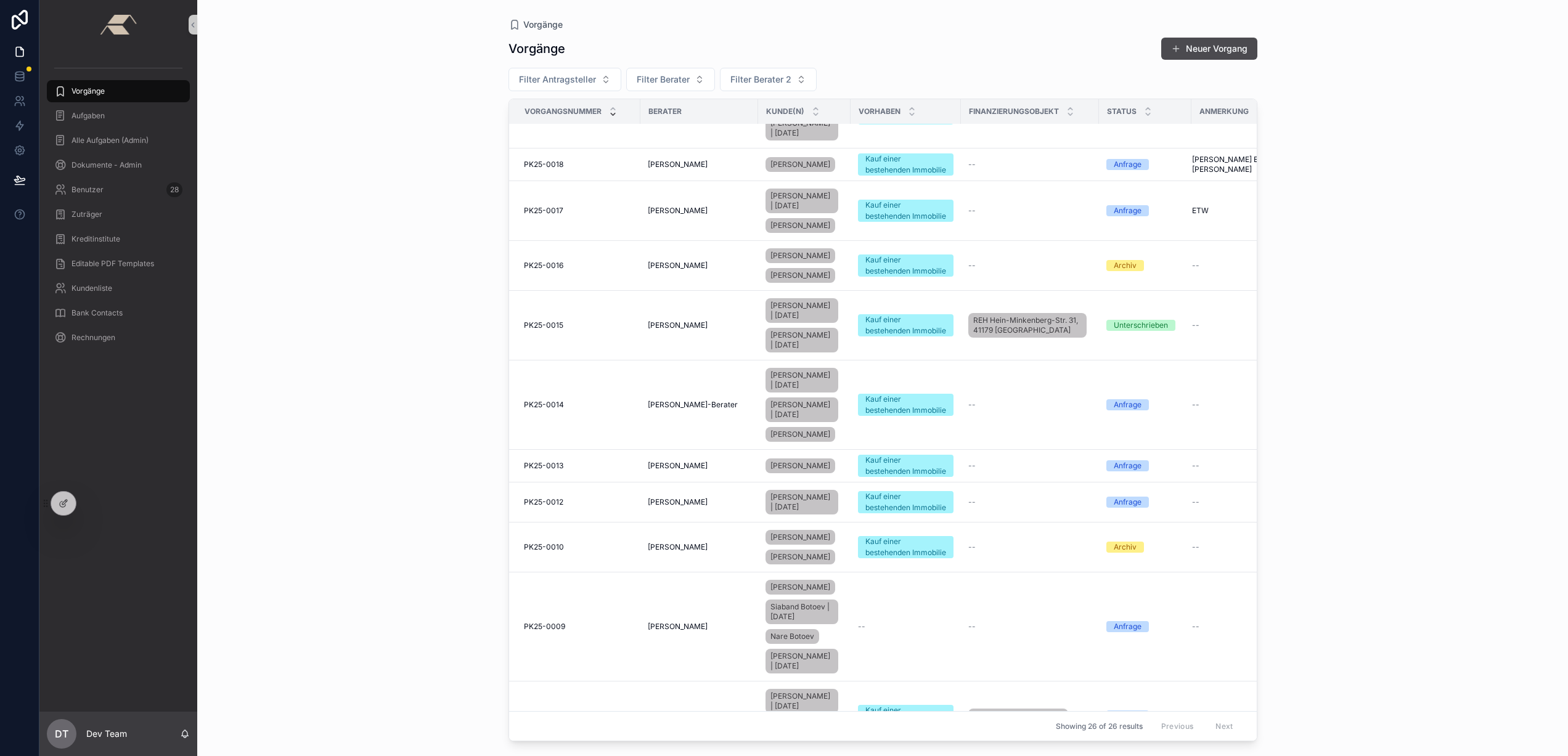
scroll to position [992, 0]
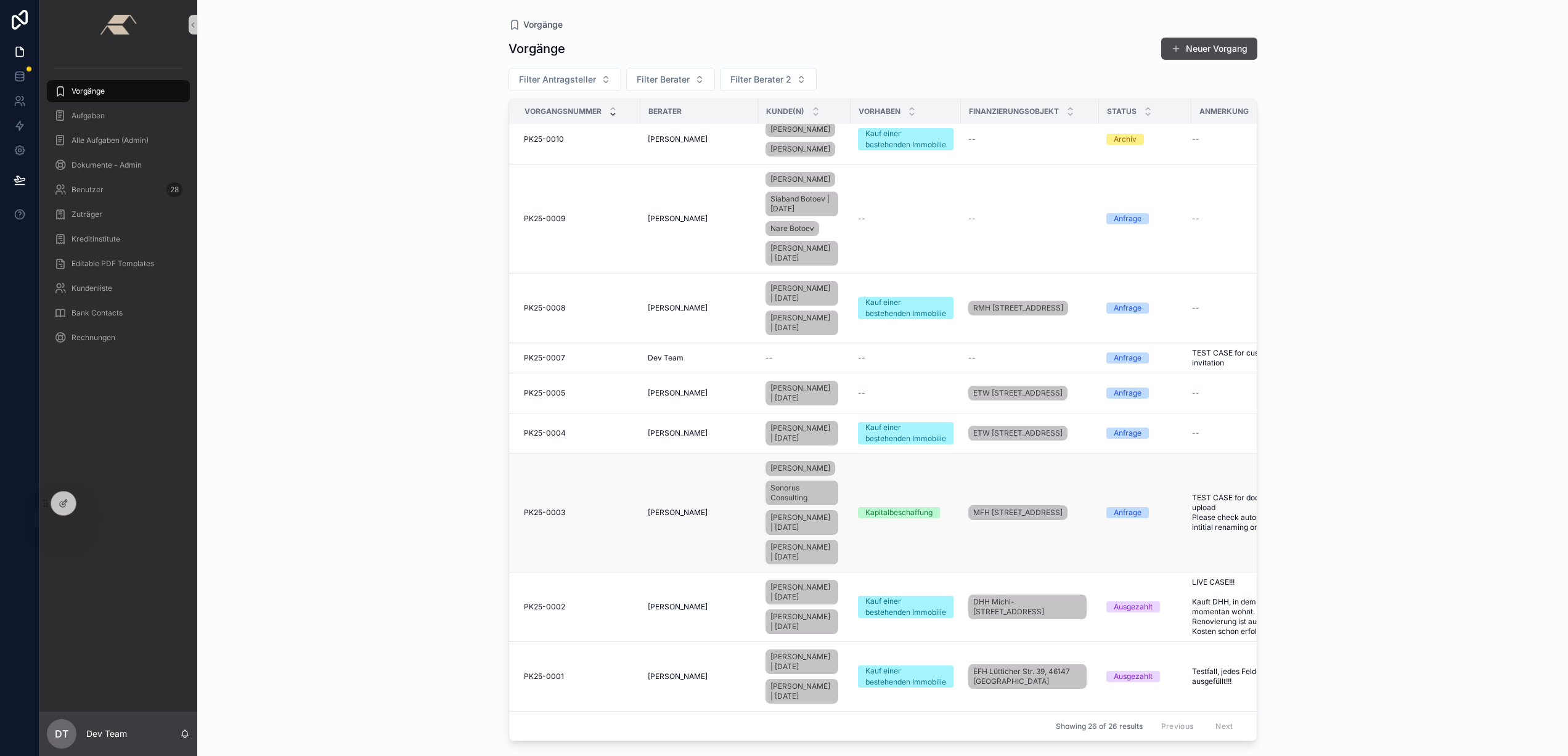
click at [614, 508] on div "PK25-0003 PK25-0003" at bounding box center [578, 512] width 109 height 10
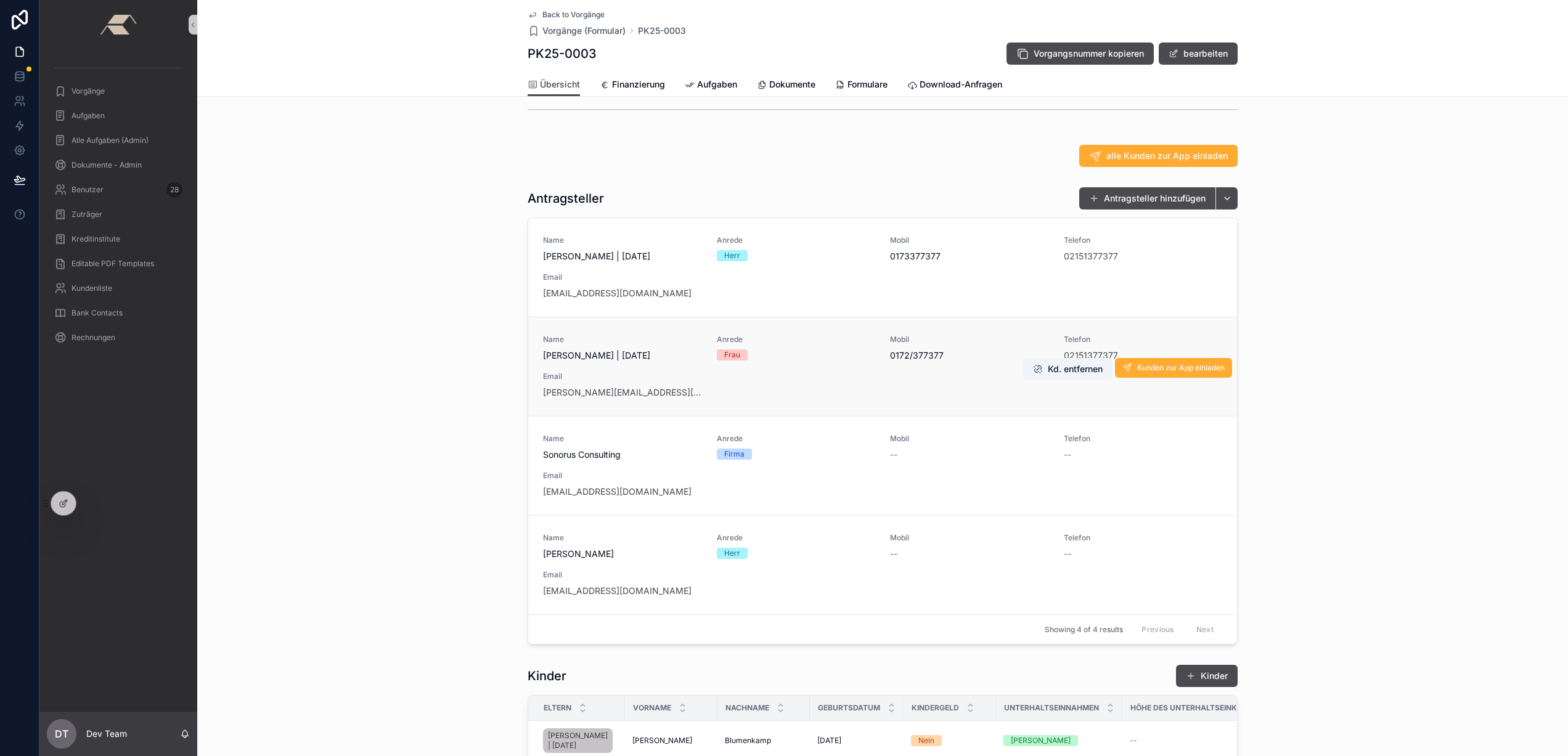
scroll to position [237, 0]
click at [1141, 209] on button "Antragsteller hinzufügen" at bounding box center [1147, 198] width 137 height 22
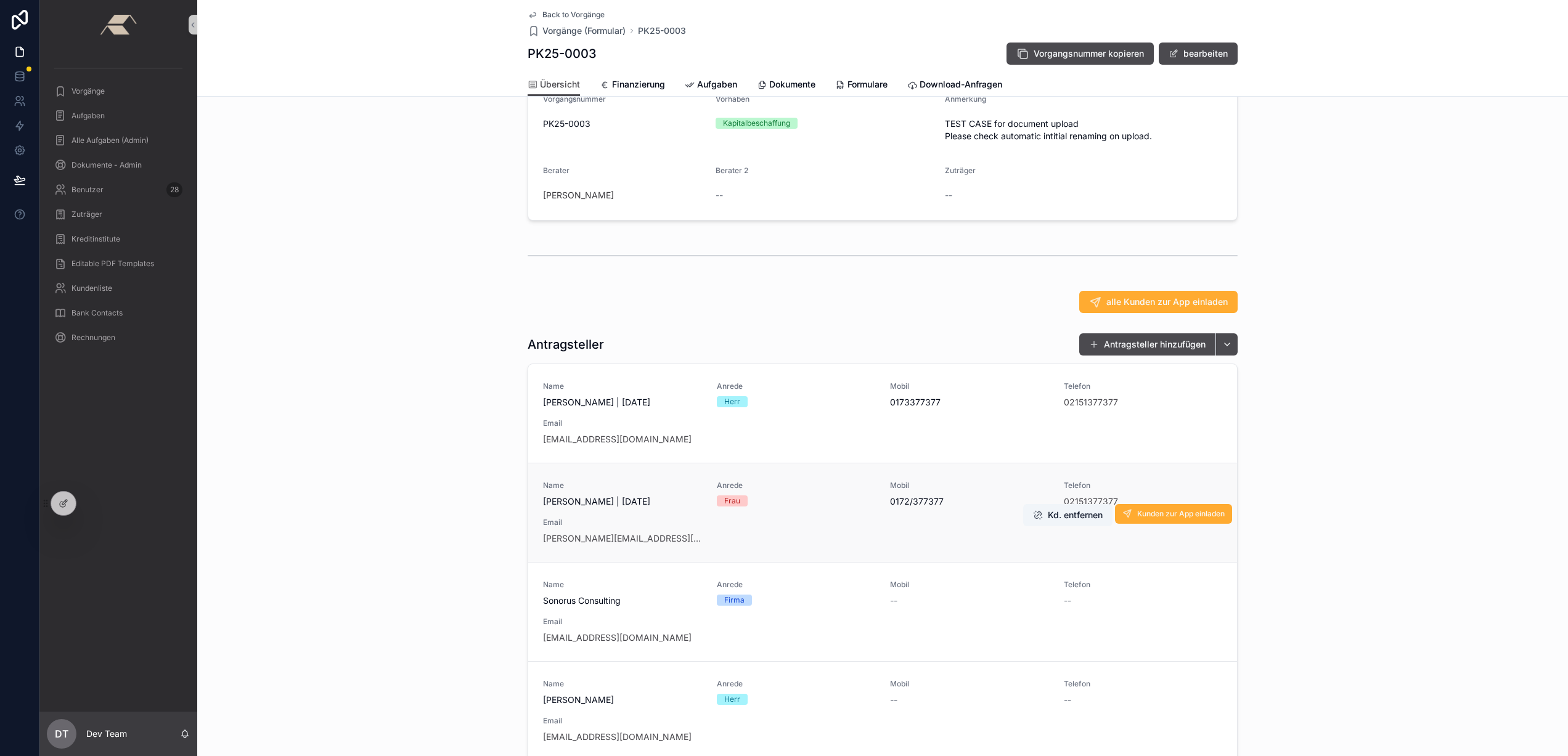
scroll to position [137, 0]
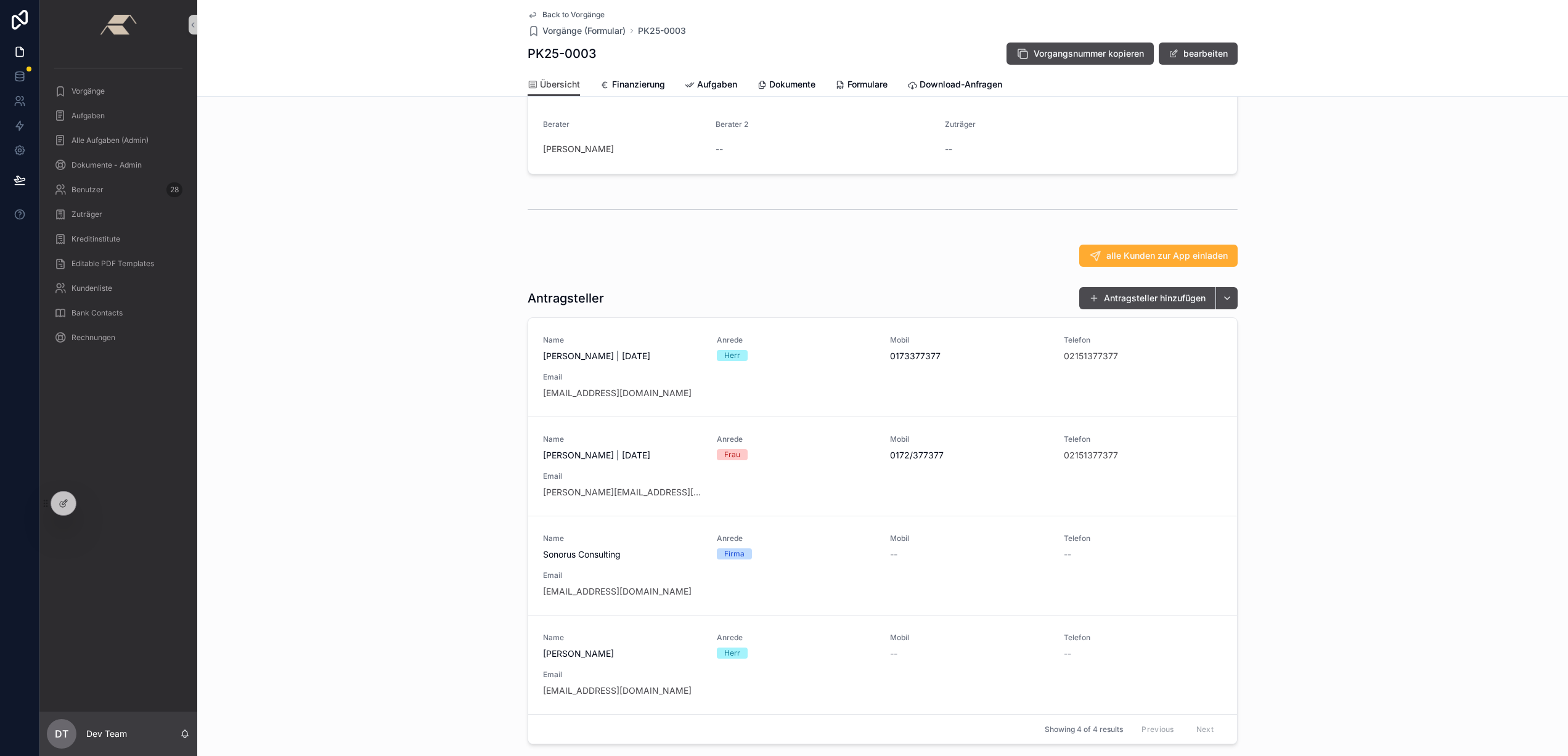
click at [988, 291] on div "Antragsteller Antragsteller hinzufügen Name Philipp Blumenkamp | 25.08.1993 Anr…" at bounding box center [882, 515] width 1371 height 468
click at [1119, 307] on button "Antragsteller hinzufügen" at bounding box center [1147, 298] width 137 height 22
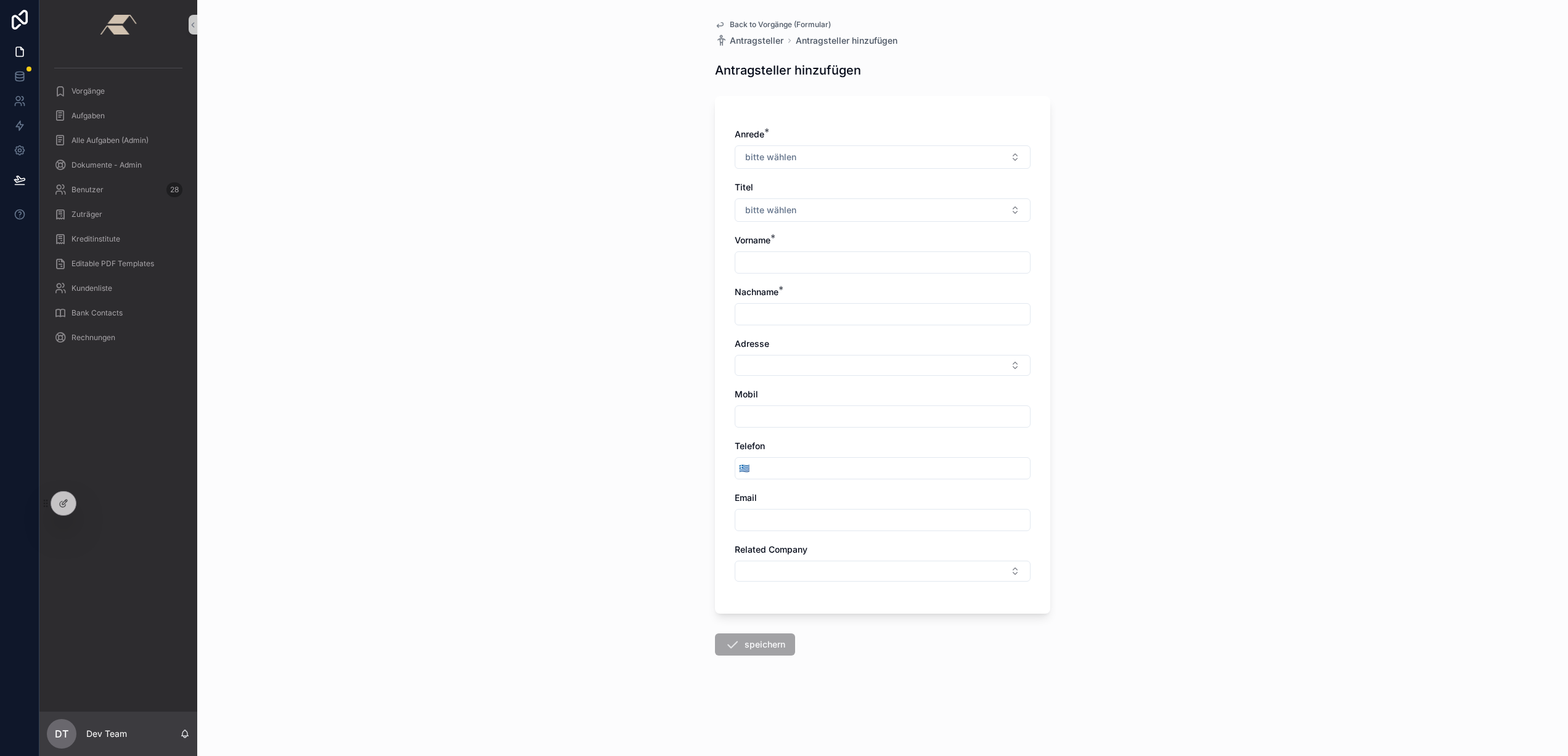
click at [442, 455] on div "Back to Vorgänge (Formular) Antragsteller Antragsteller hinzufügen Antragstelle…" at bounding box center [882, 378] width 1371 height 756
click at [792, 563] on button "Select Button" at bounding box center [883, 571] width 296 height 21
click at [644, 520] on div "Back to Vorgänge (Formular) Antragsteller Antragsteller hinzufügen Antragstelle…" at bounding box center [882, 378] width 1371 height 756
click at [754, 25] on span "Back to Vorgänge (Formular)" at bounding box center [780, 24] width 101 height 10
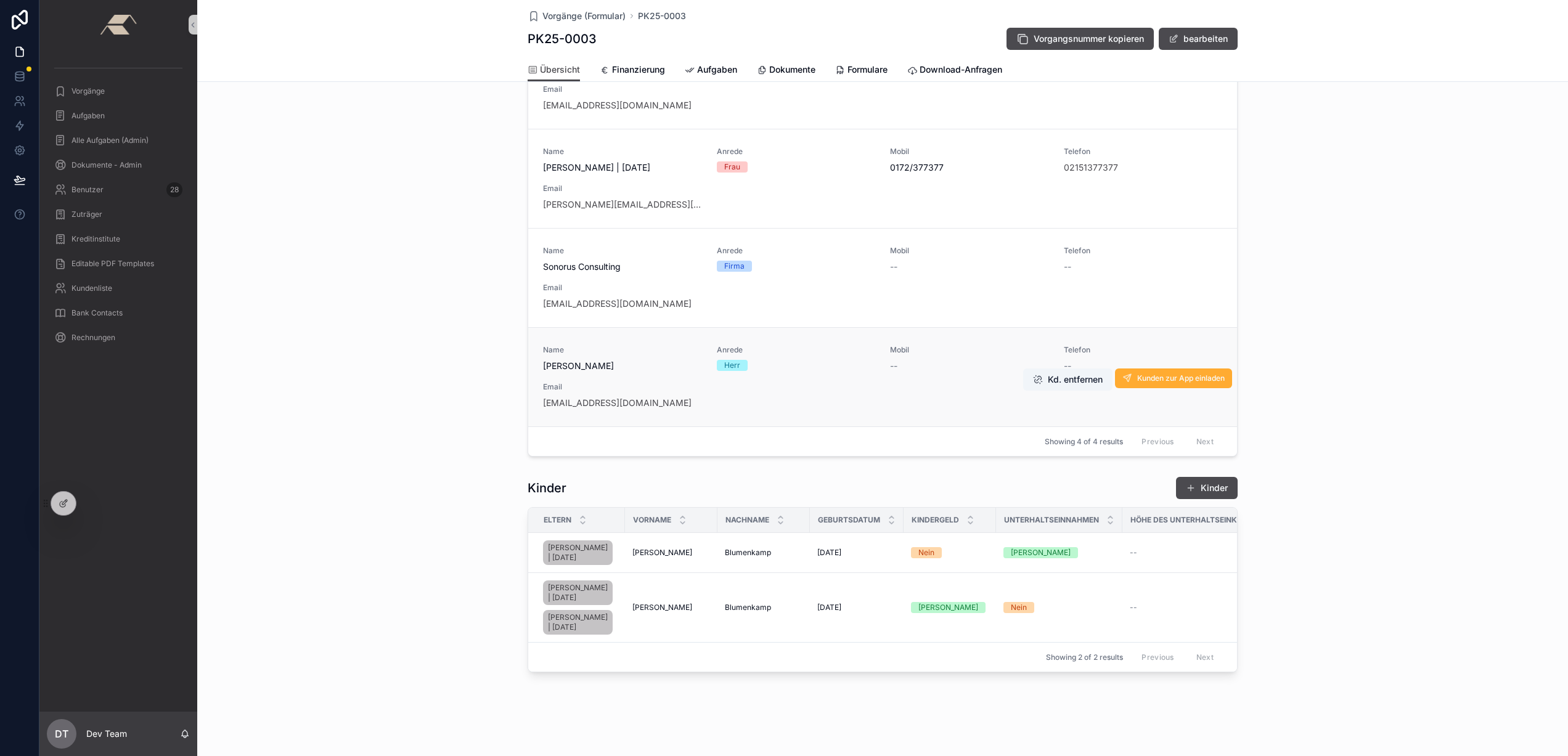
scroll to position [389, 0]
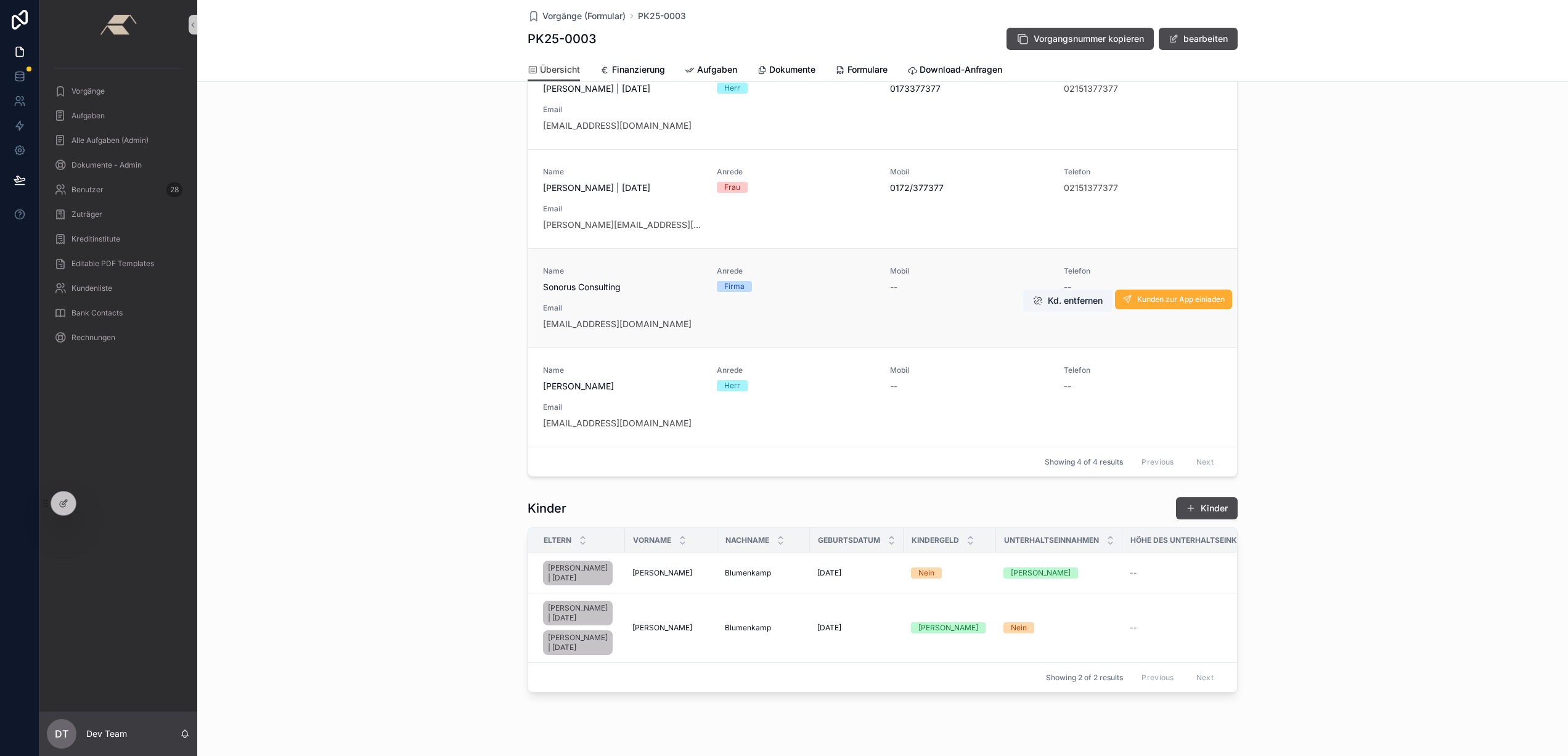
click at [819, 306] on div "Name Sonorus Consulting Anrede Firma Mobil -- Telefon -- Email devtemafirma@son…" at bounding box center [883, 298] width 679 height 64
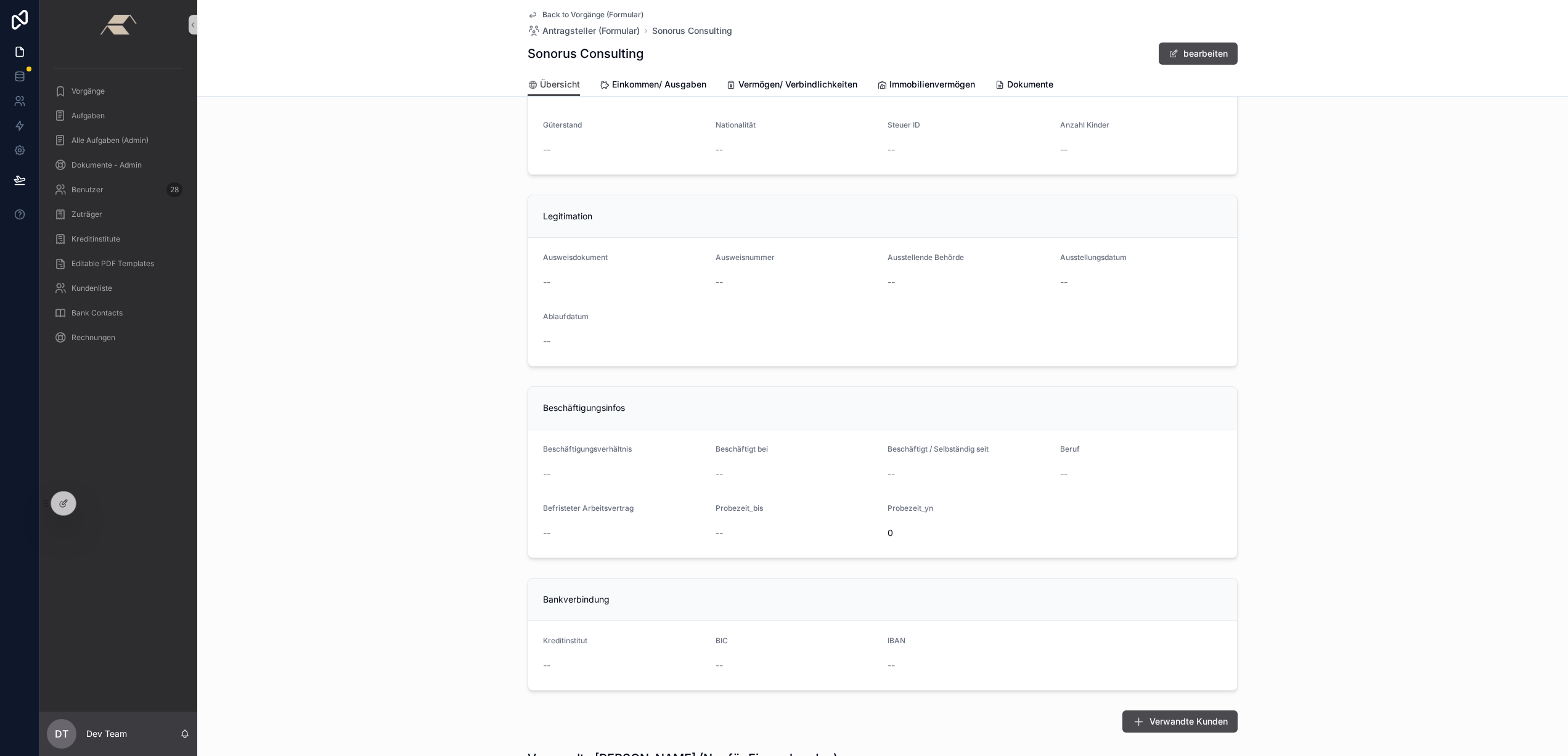
scroll to position [642, 0]
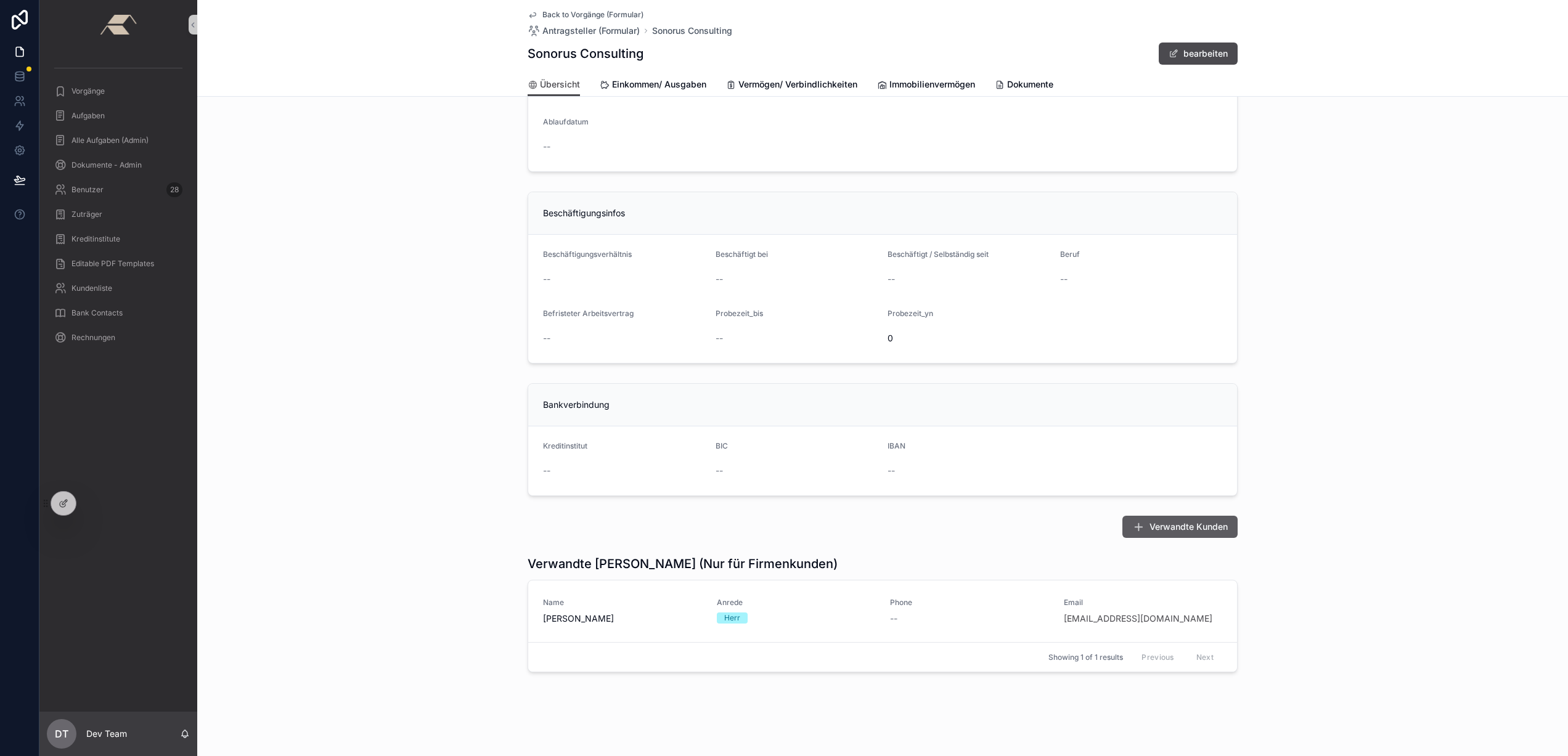
click at [1204, 536] on button "Verwandte Kunden" at bounding box center [1180, 527] width 115 height 22
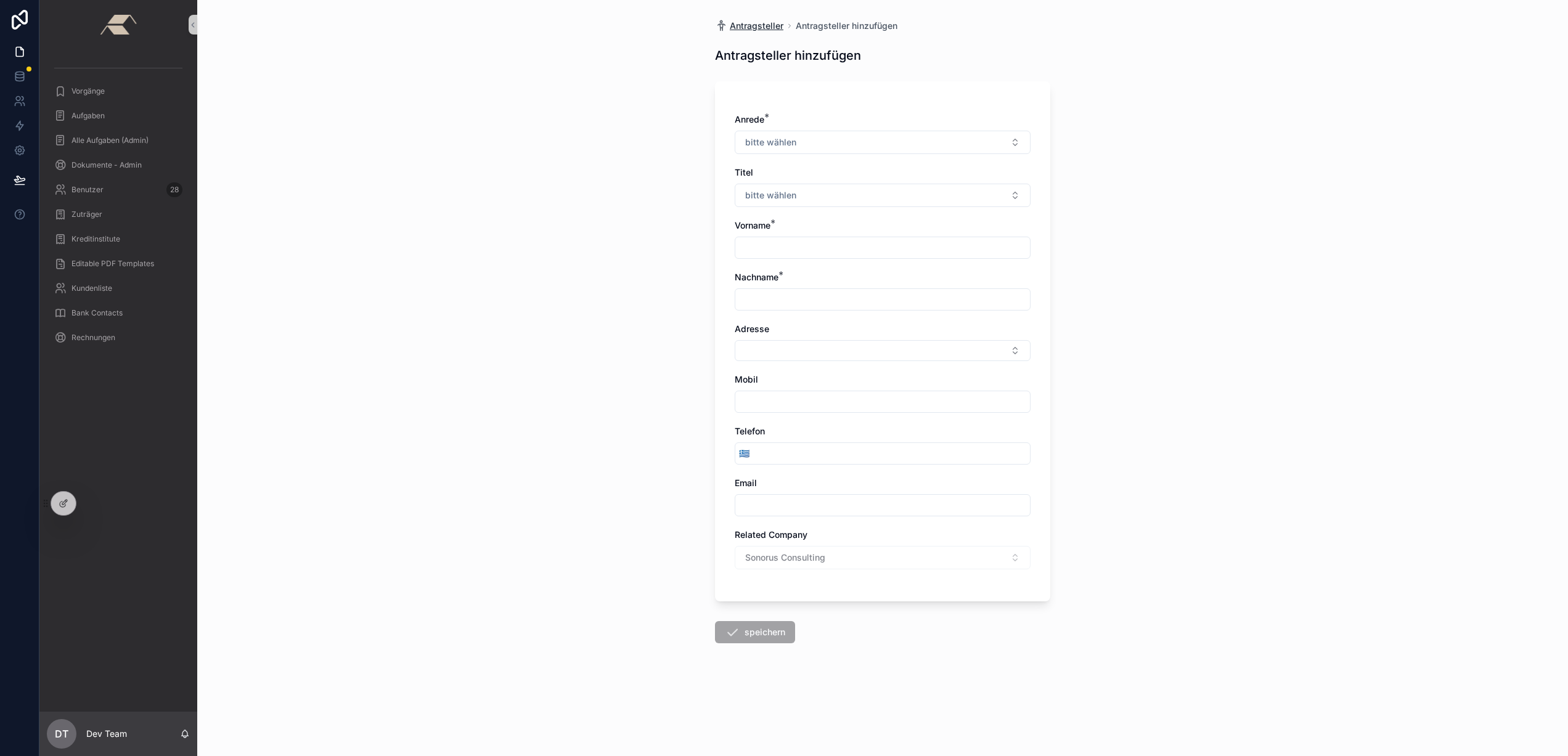
click at [770, 28] on span "Antragsteller" at bounding box center [756, 26] width 54 height 12
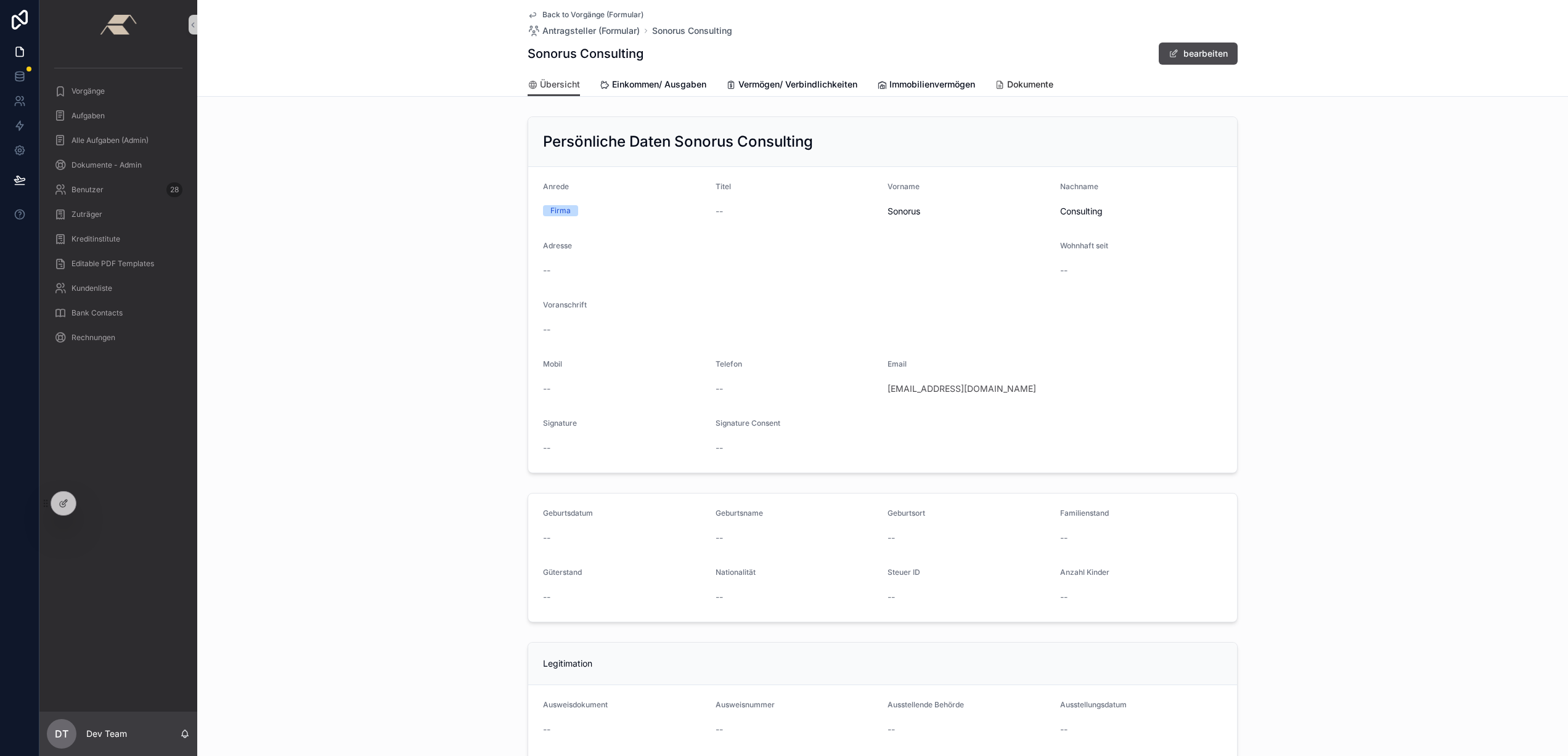
click at [1016, 85] on span "Dokumente" at bounding box center [1030, 85] width 46 height 12
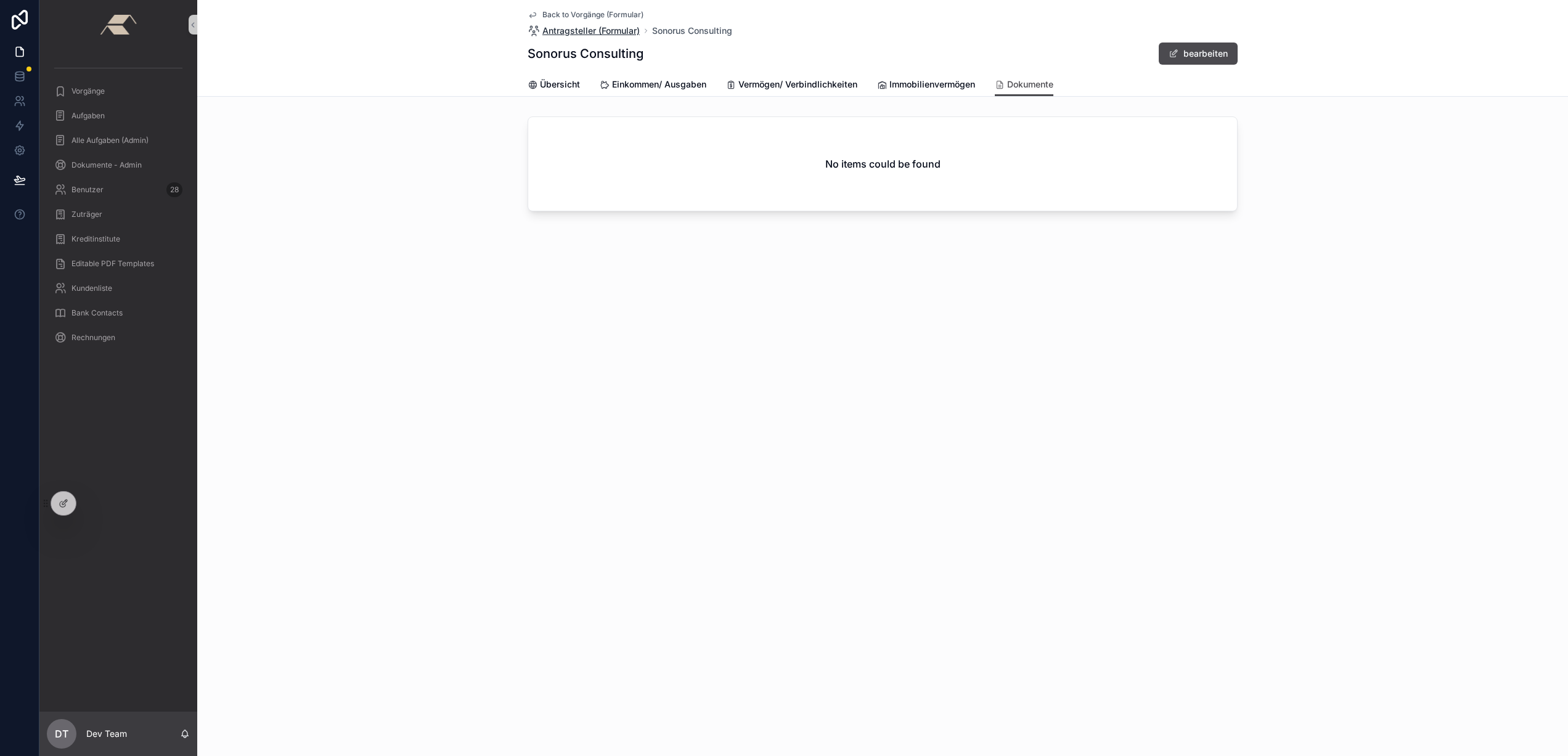
click at [587, 29] on span "Antragsteller (Formular)" at bounding box center [591, 31] width 97 height 12
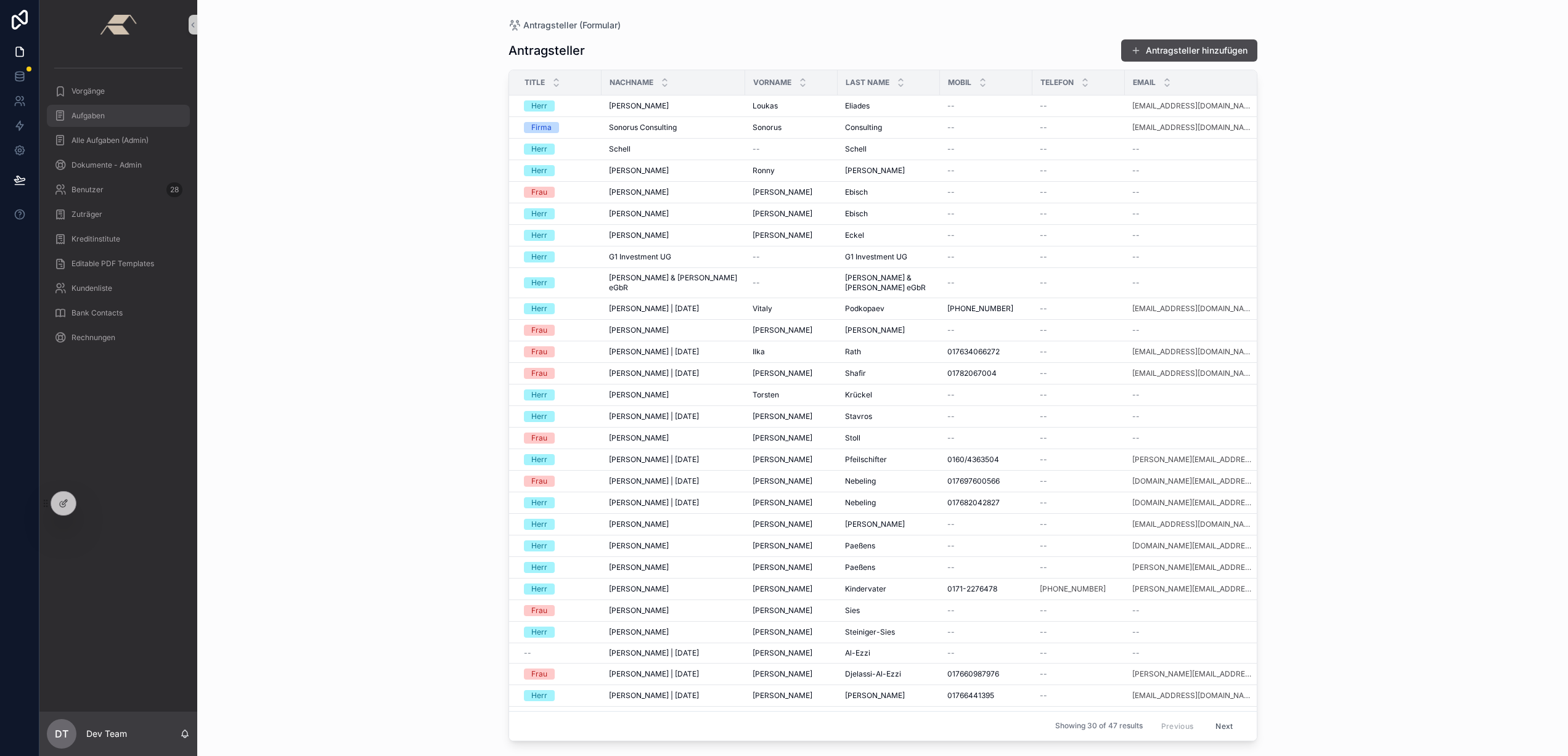
click at [85, 115] on span "Aufgaben" at bounding box center [88, 115] width 33 height 10
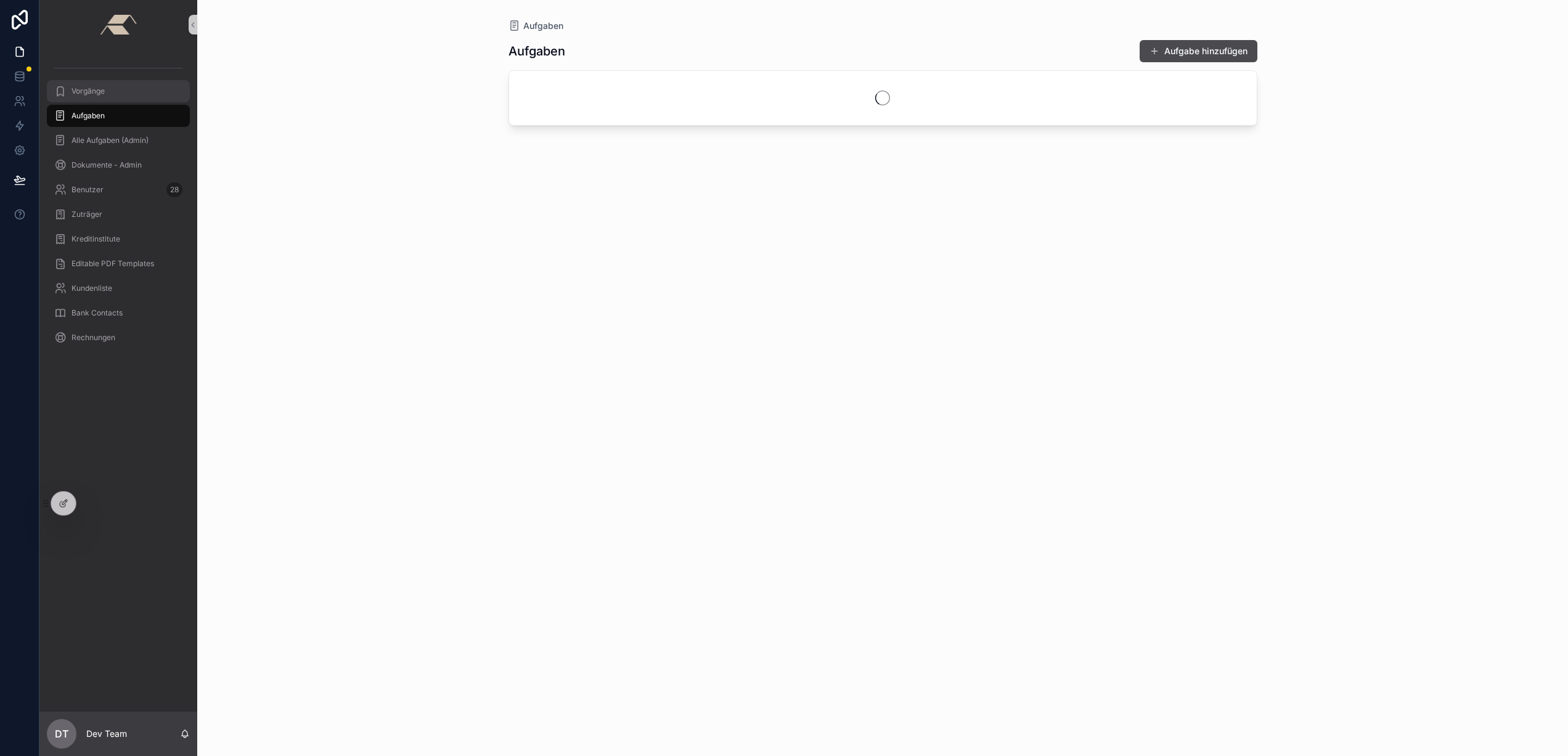
click at [111, 84] on div "Vorgänge" at bounding box center [118, 91] width 128 height 20
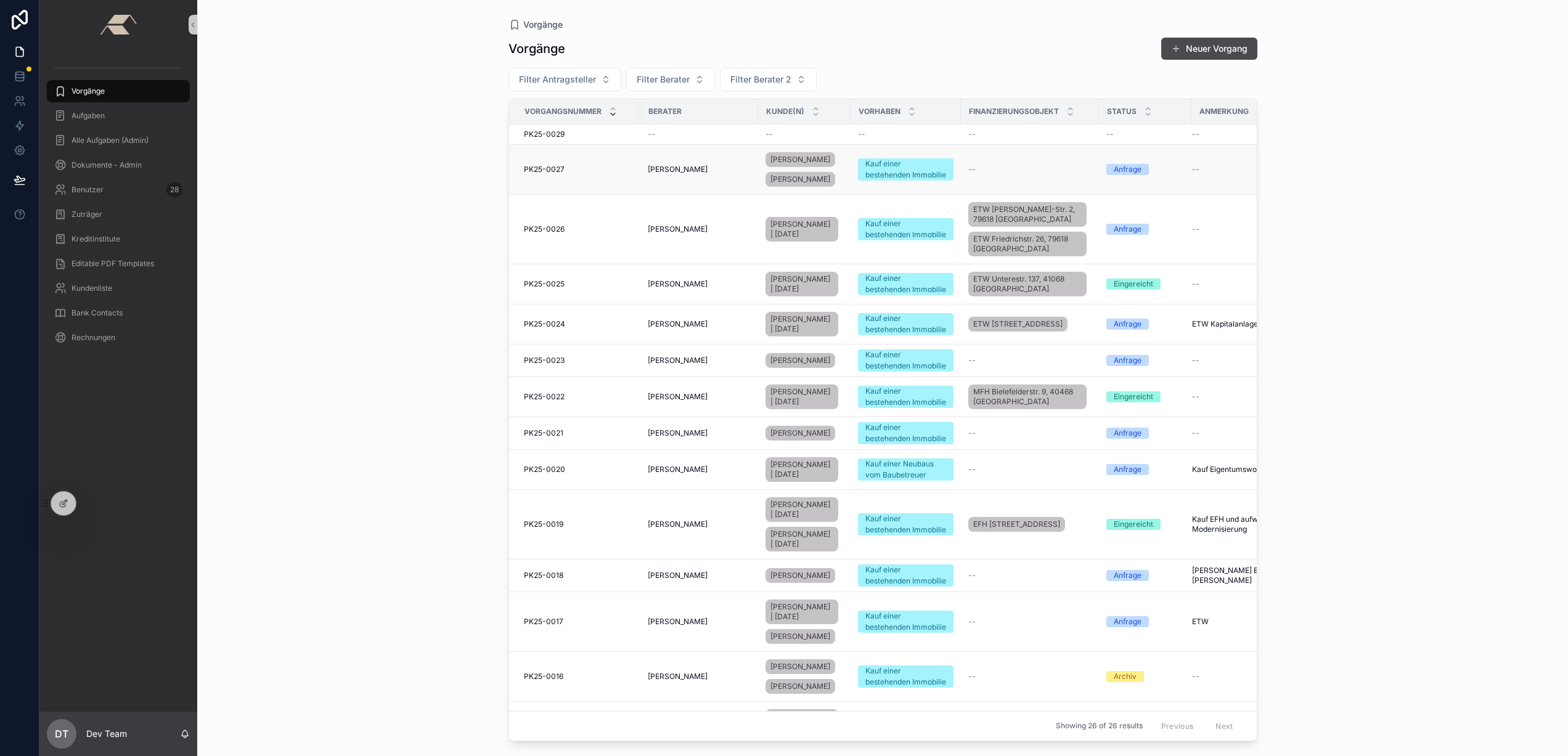
click at [644, 161] on td "Judith Hollweg" at bounding box center [699, 170] width 118 height 50
click at [614, 171] on div "PK25-0027 PK25-0027" at bounding box center [578, 169] width 109 height 10
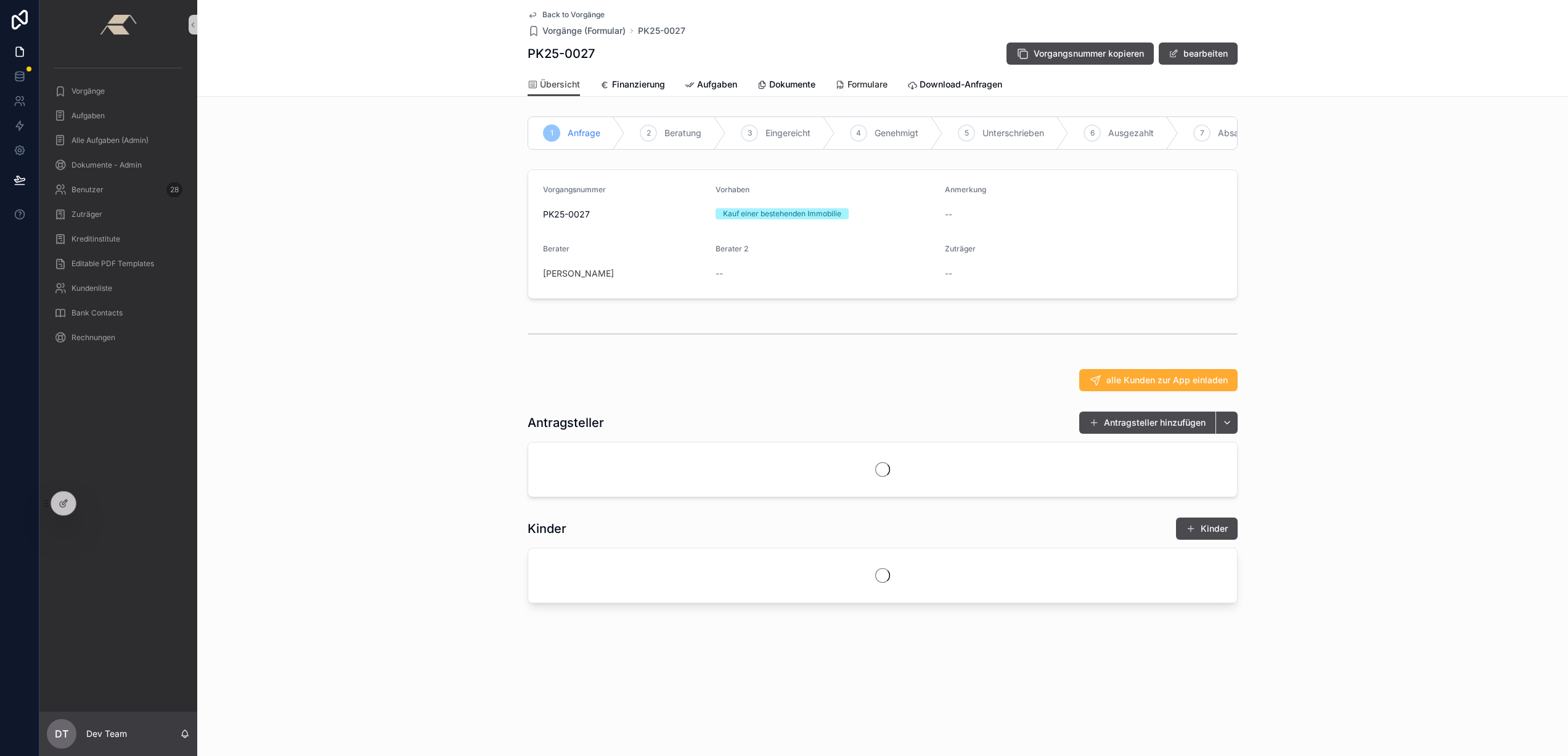
click at [885, 83] on span "Formulare" at bounding box center [867, 85] width 40 height 12
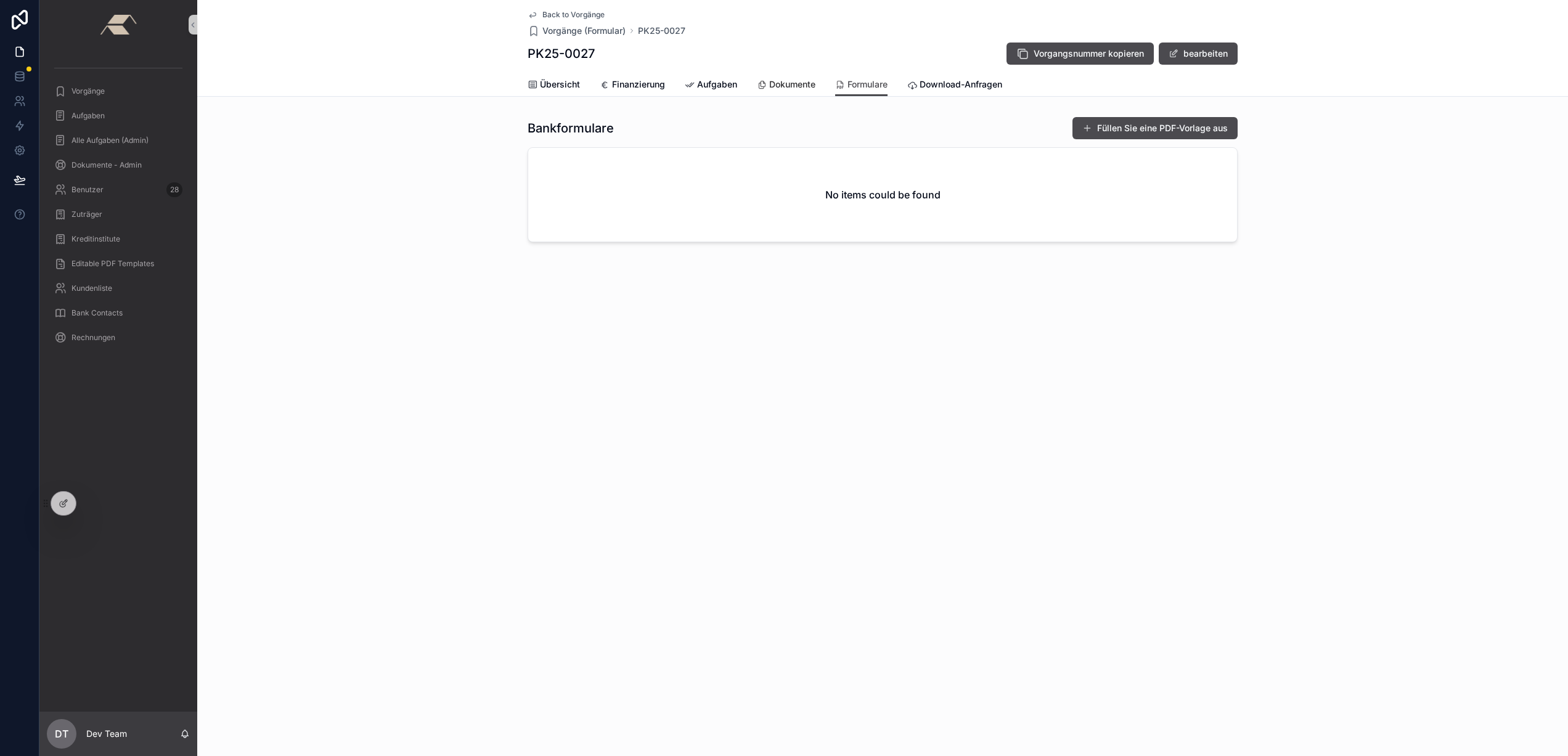
click at [792, 84] on span "Dokumente" at bounding box center [792, 85] width 46 height 12
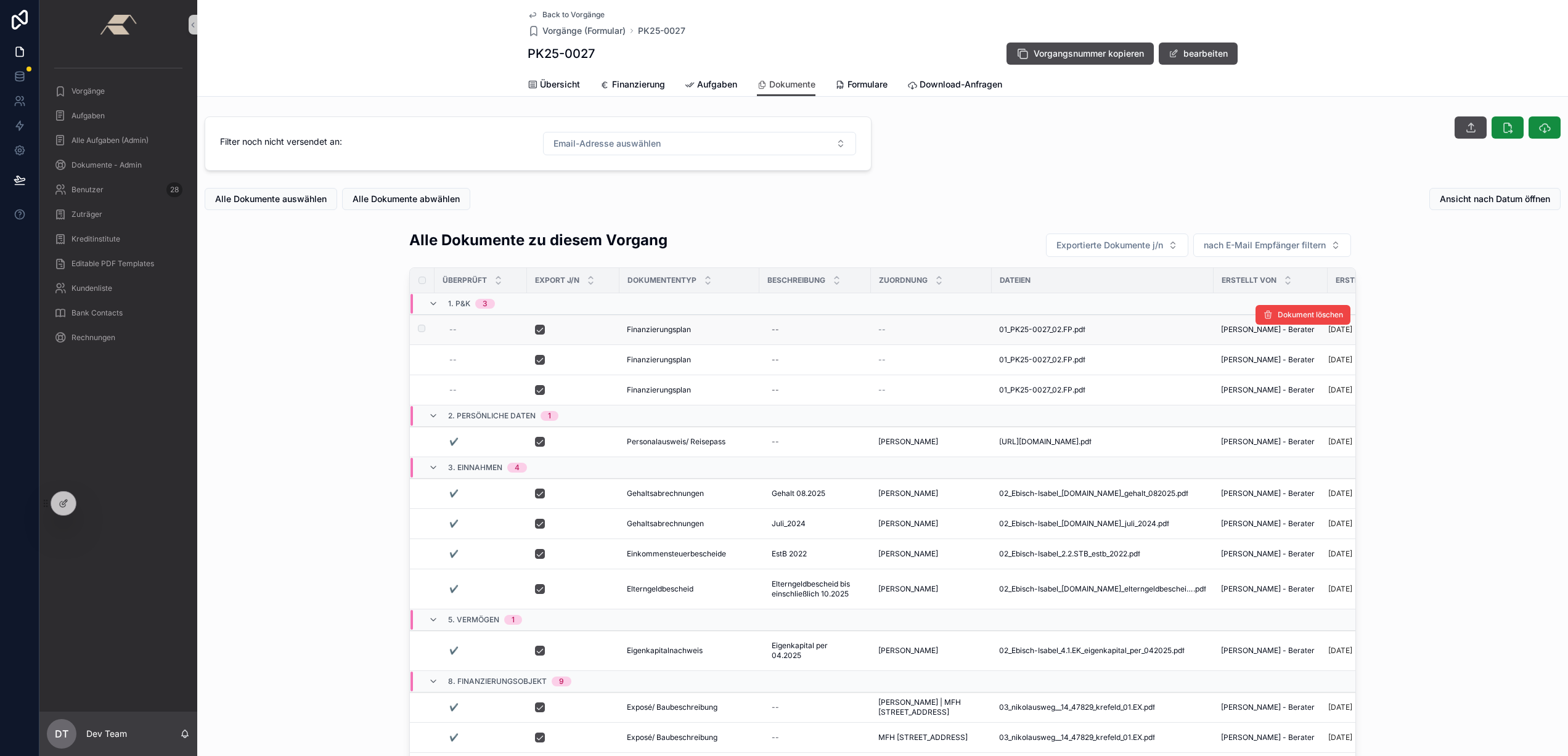
click at [702, 324] on div "Finanzierungsplan Finanzierungsplan" at bounding box center [690, 329] width 125 height 10
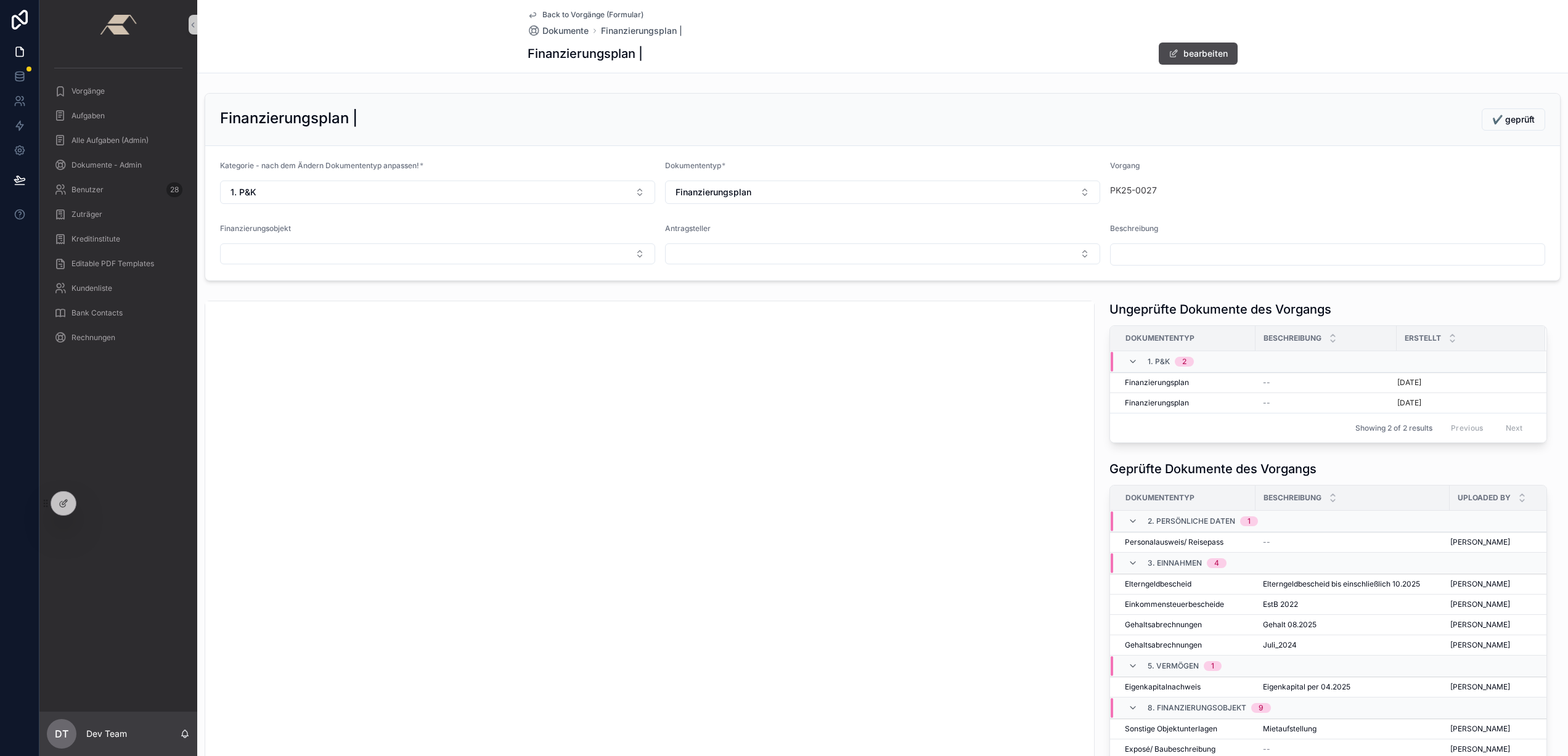
click at [688, 227] on span "Antragsteller" at bounding box center [687, 229] width 45 height 9
copy div "Antragsteller"
click at [815, 257] on button "Select Button" at bounding box center [882, 254] width 435 height 21
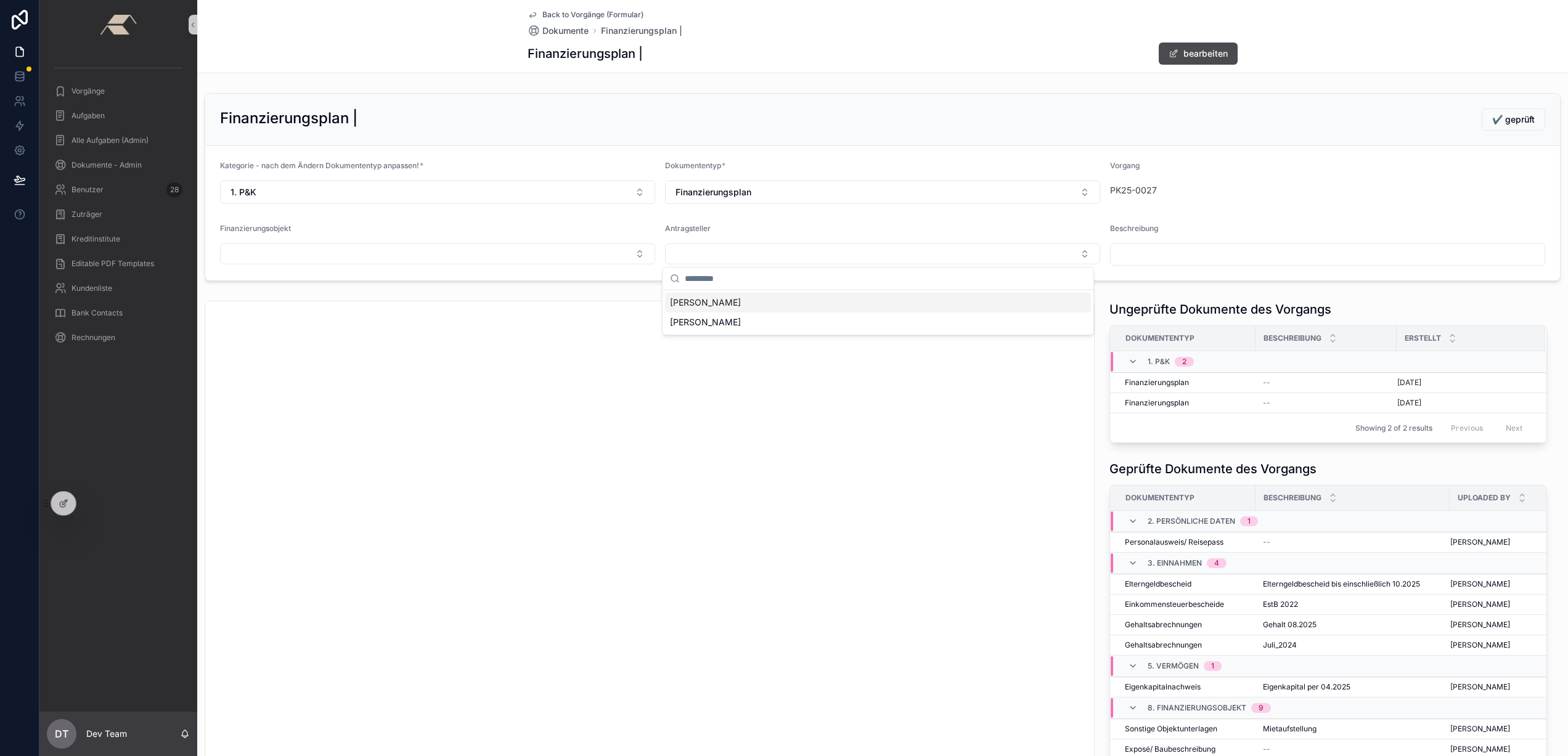
click at [779, 220] on form "Kategorie - nach dem Ändern Dokumententyp anpassen! * 1. P&K Dokumententyp * Fi…" at bounding box center [883, 214] width 1355 height 134
click at [554, 14] on span "Back to Vorgänge (Formular)" at bounding box center [593, 14] width 101 height 10
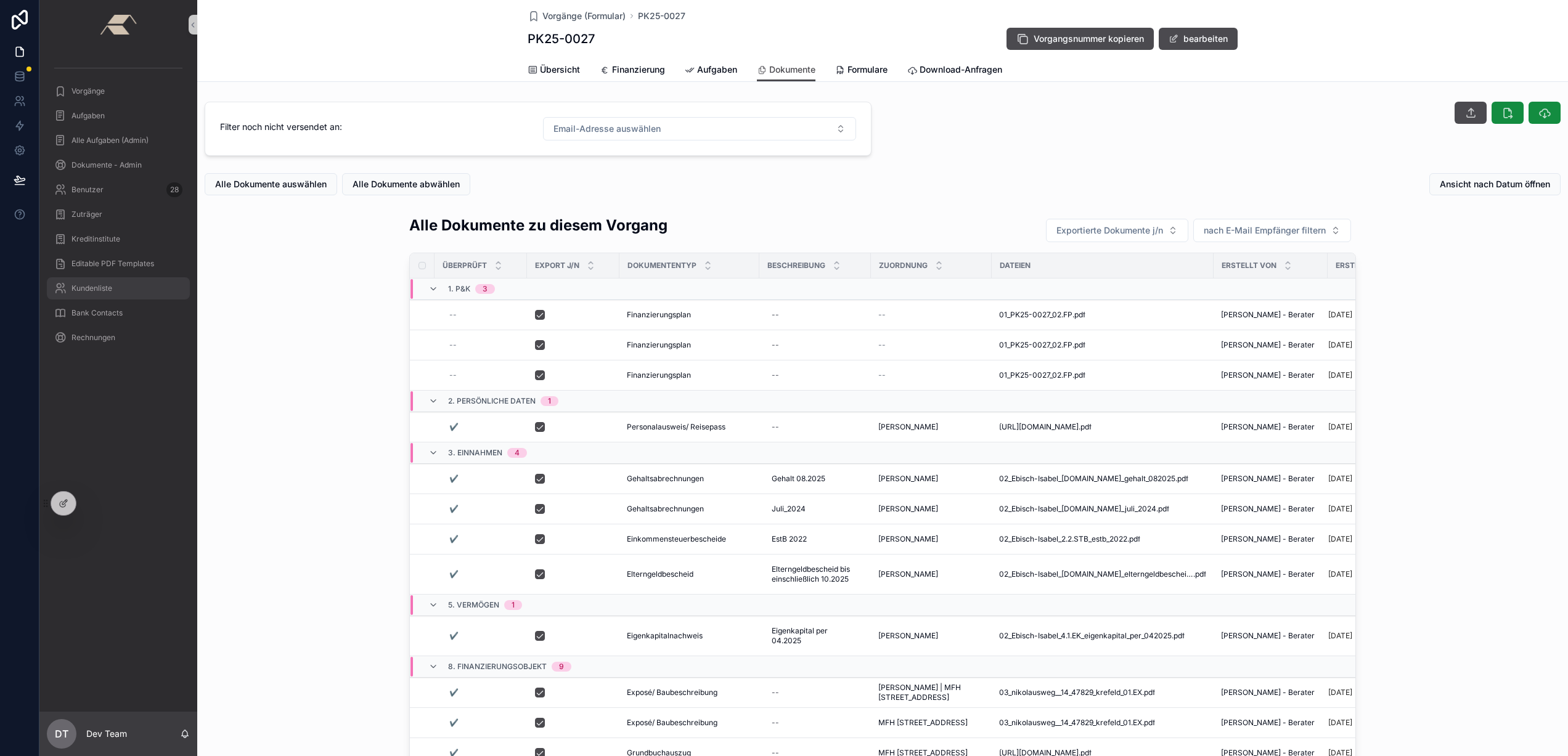
click at [100, 287] on span "Kundenliste" at bounding box center [92, 288] width 41 height 10
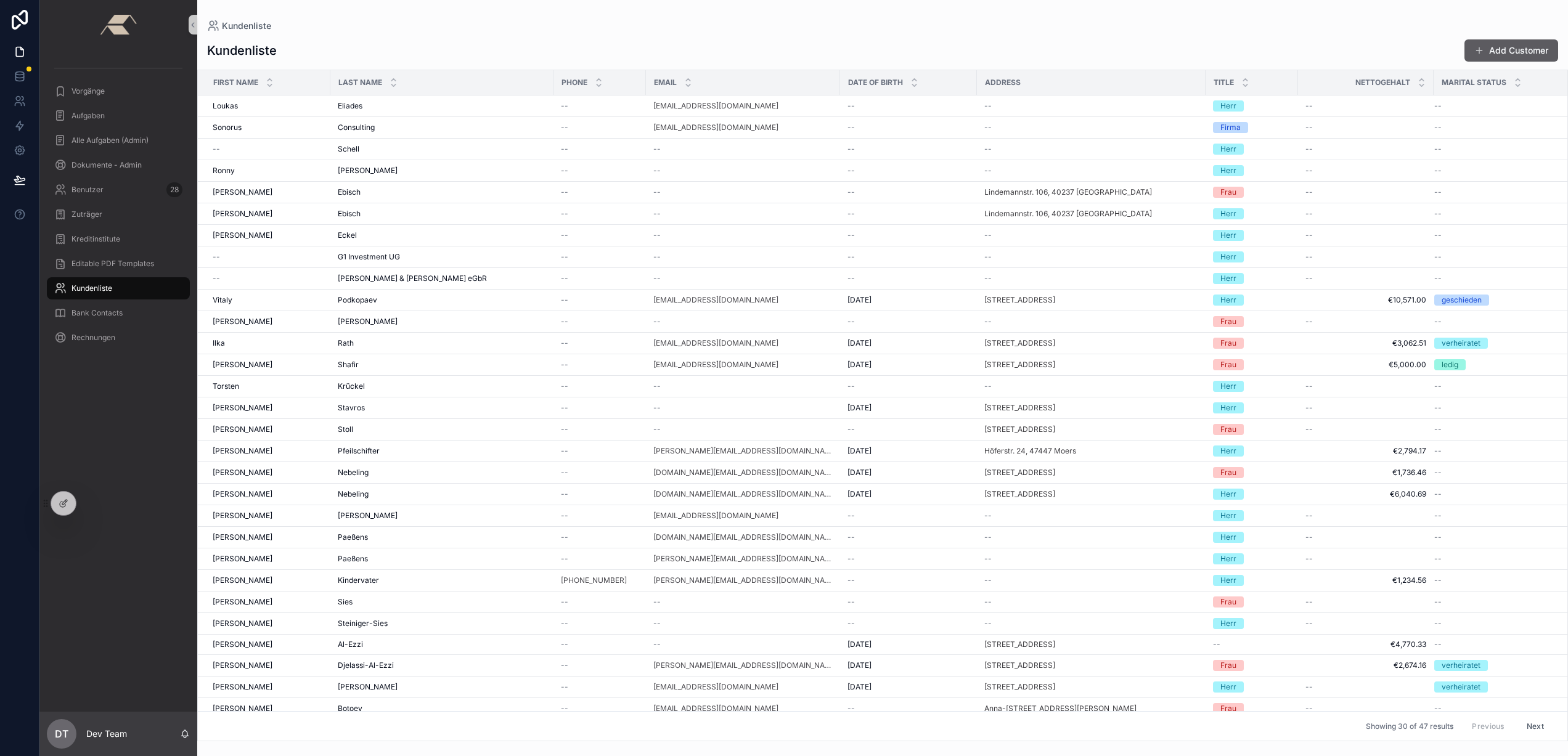
click at [1502, 50] on button "Add Customer" at bounding box center [1511, 50] width 94 height 22
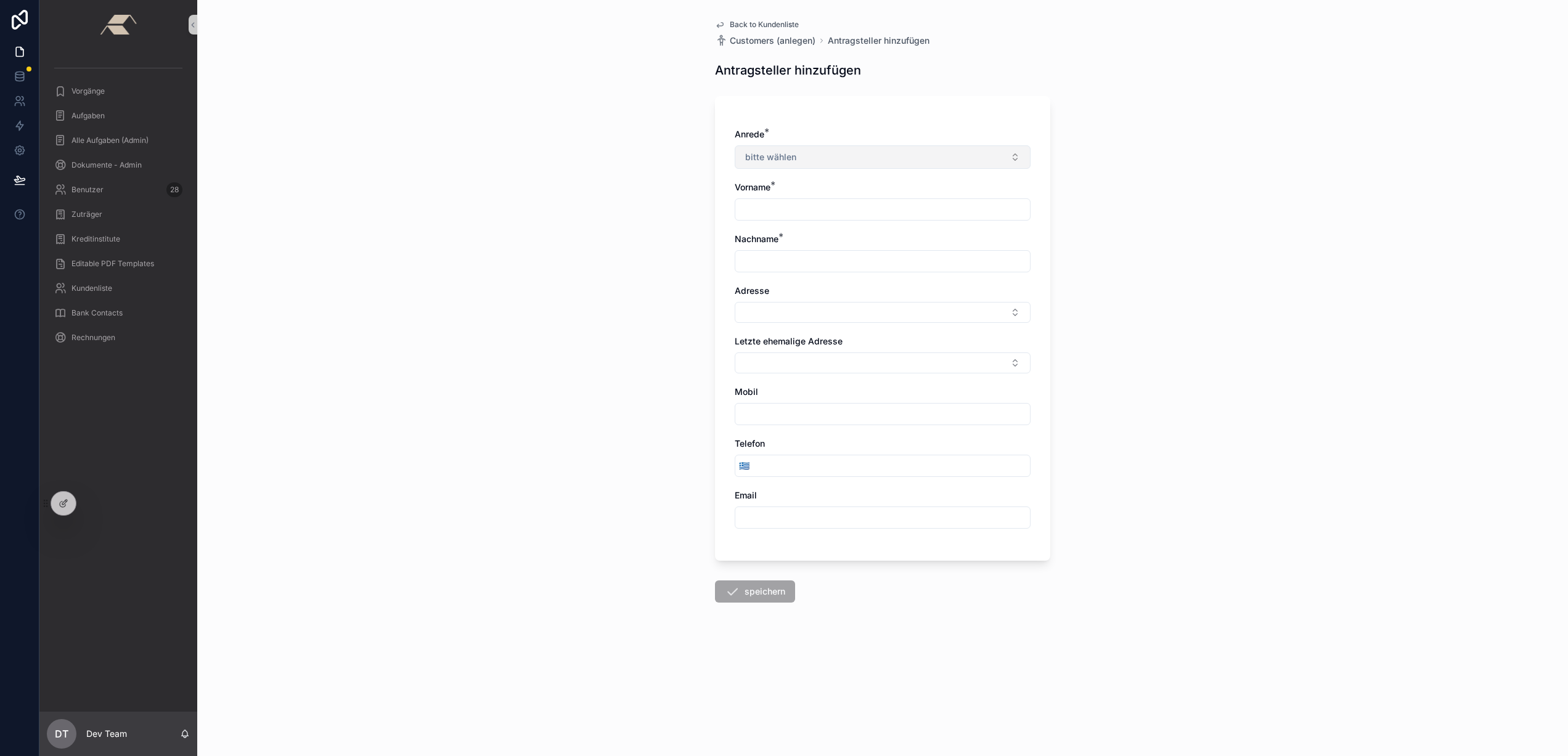
click at [810, 147] on button "bitte wählen" at bounding box center [883, 157] width 296 height 23
